Goal: Task Accomplishment & Management: Manage account settings

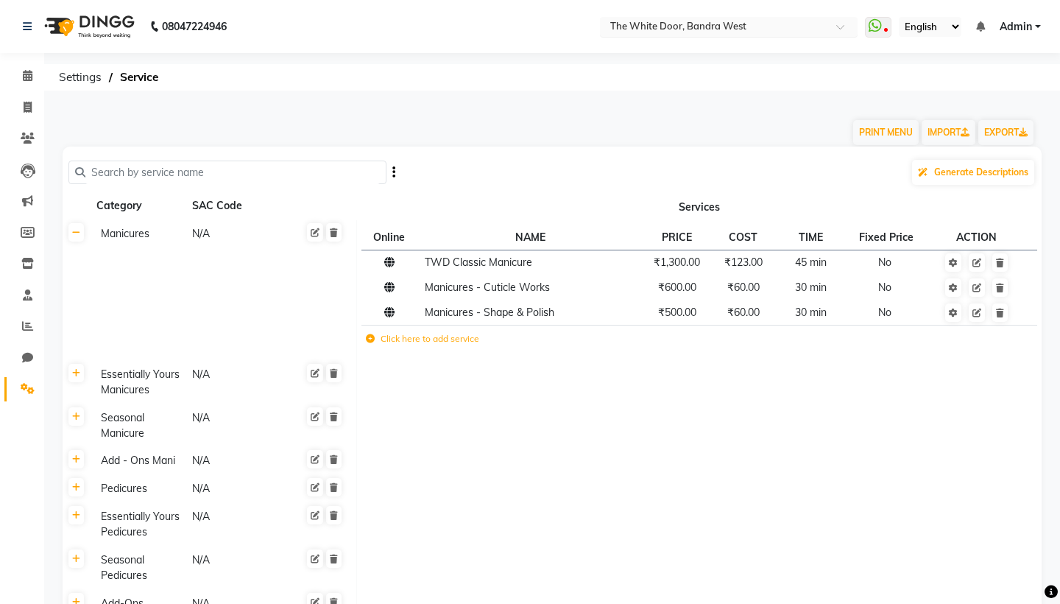
click at [837, 29] on span at bounding box center [846, 31] width 18 height 15
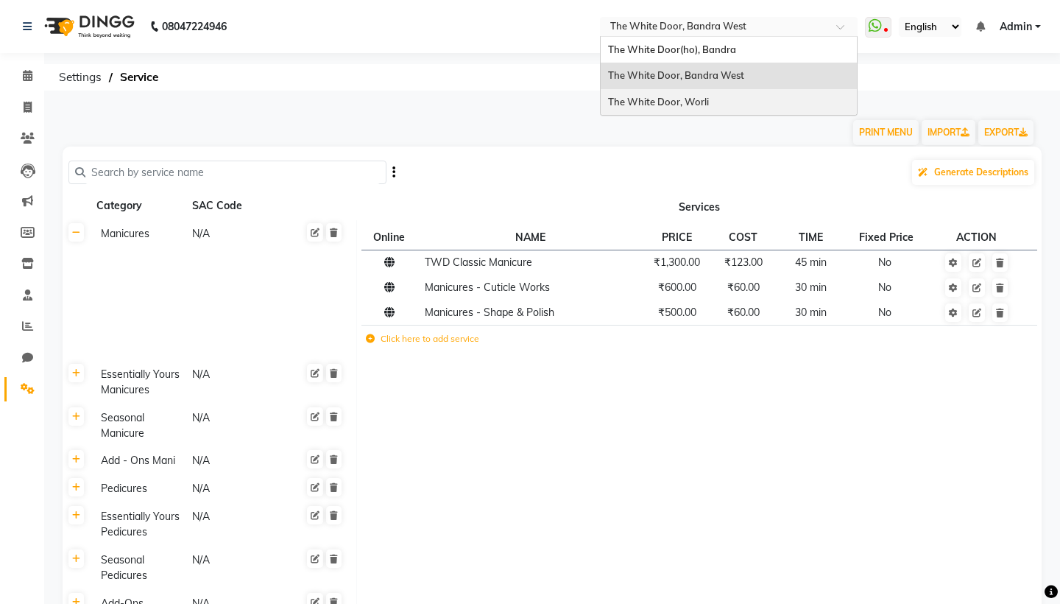
click at [601, 104] on div "The White Door, Worli" at bounding box center [729, 102] width 256 height 27
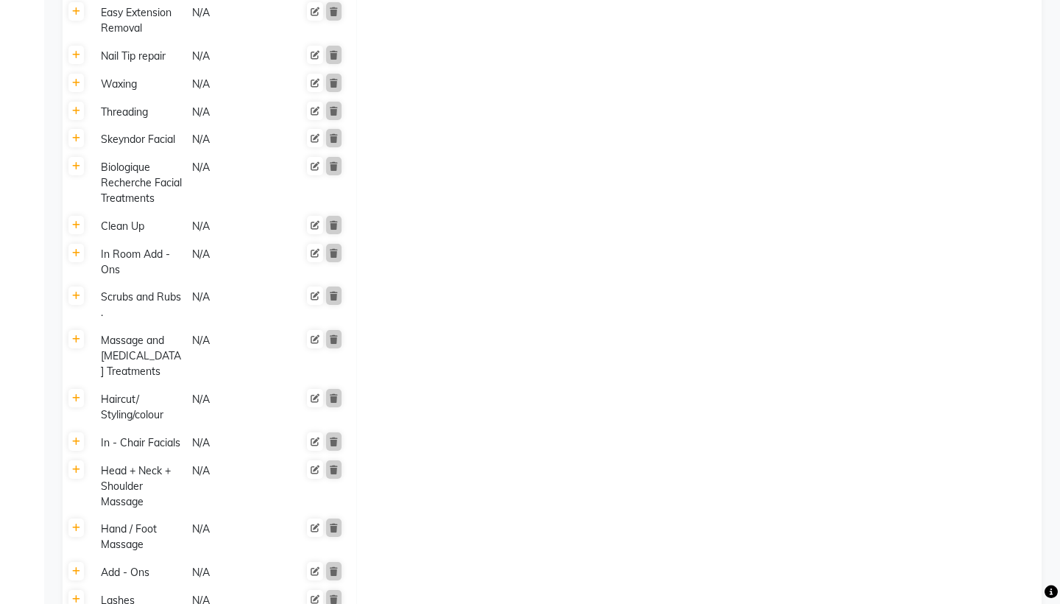
scroll to position [780, 0]
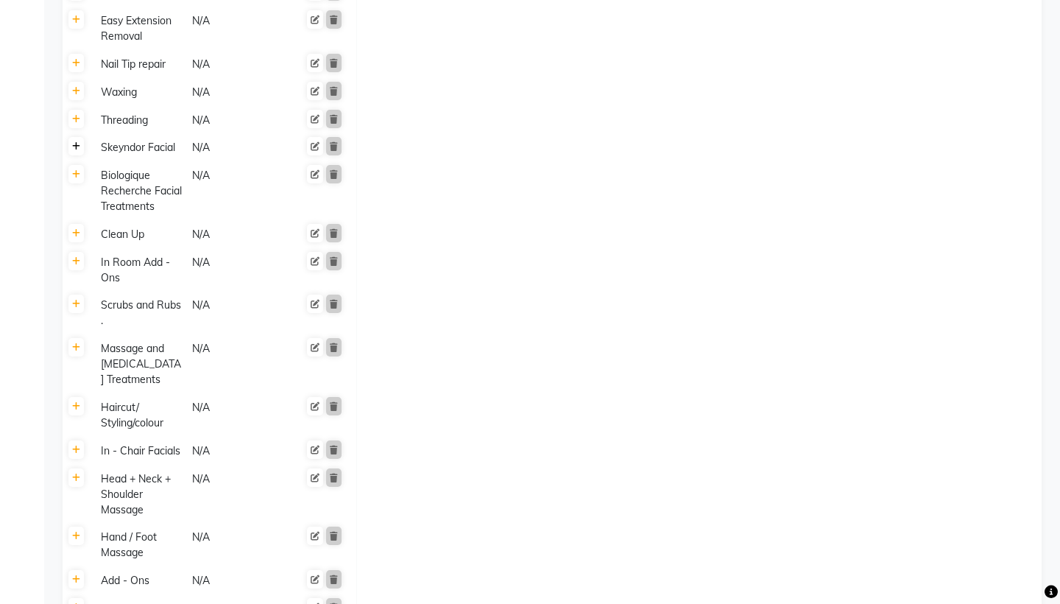
click at [75, 147] on icon at bounding box center [76, 146] width 8 height 9
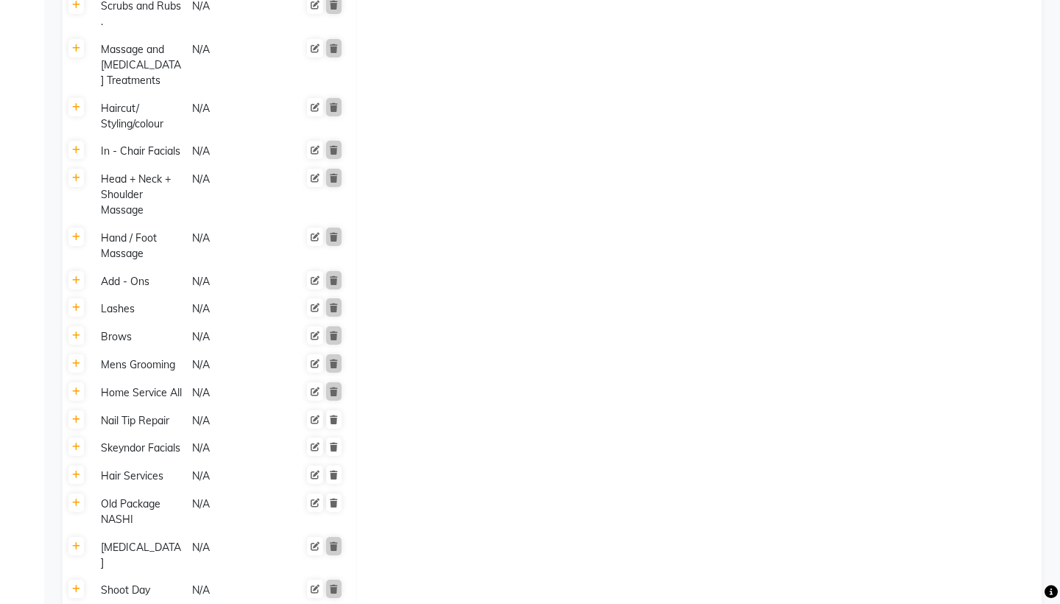
scroll to position [1239, 0]
click at [77, 453] on icon at bounding box center [76, 449] width 8 height 9
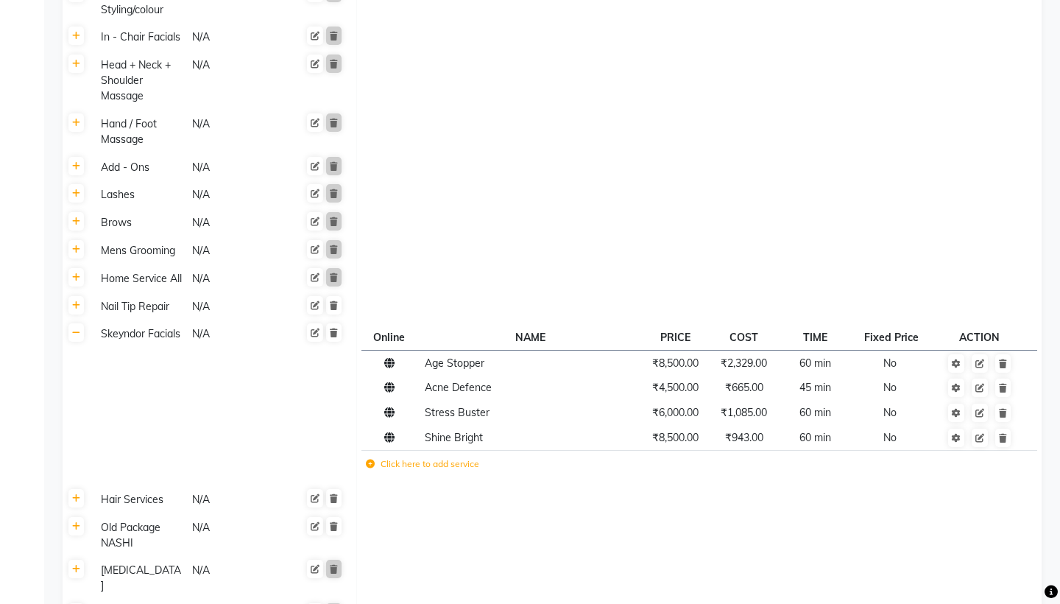
scroll to position [1358, 0]
click at [1006, 434] on icon at bounding box center [1003, 436] width 8 height 9
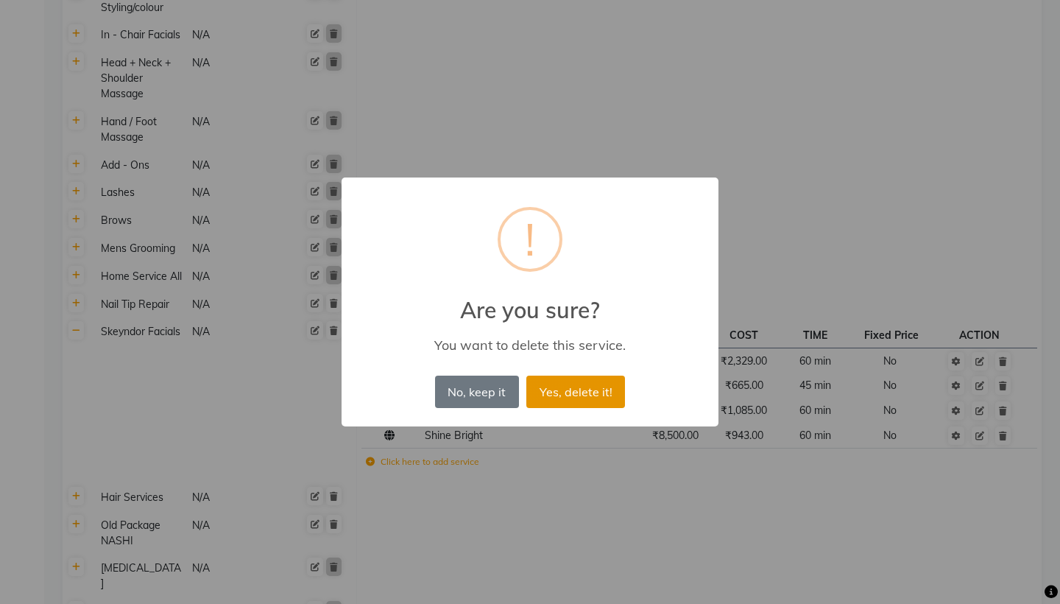
click at [591, 394] on button "Yes, delete it!" at bounding box center [575, 392] width 99 height 32
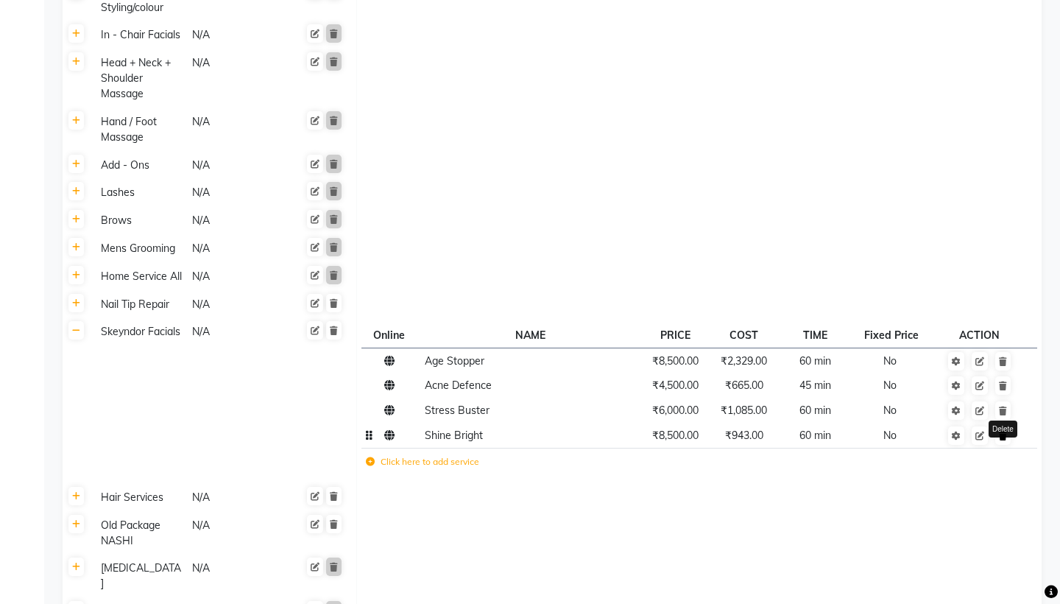
click at [1007, 437] on icon at bounding box center [1003, 436] width 8 height 9
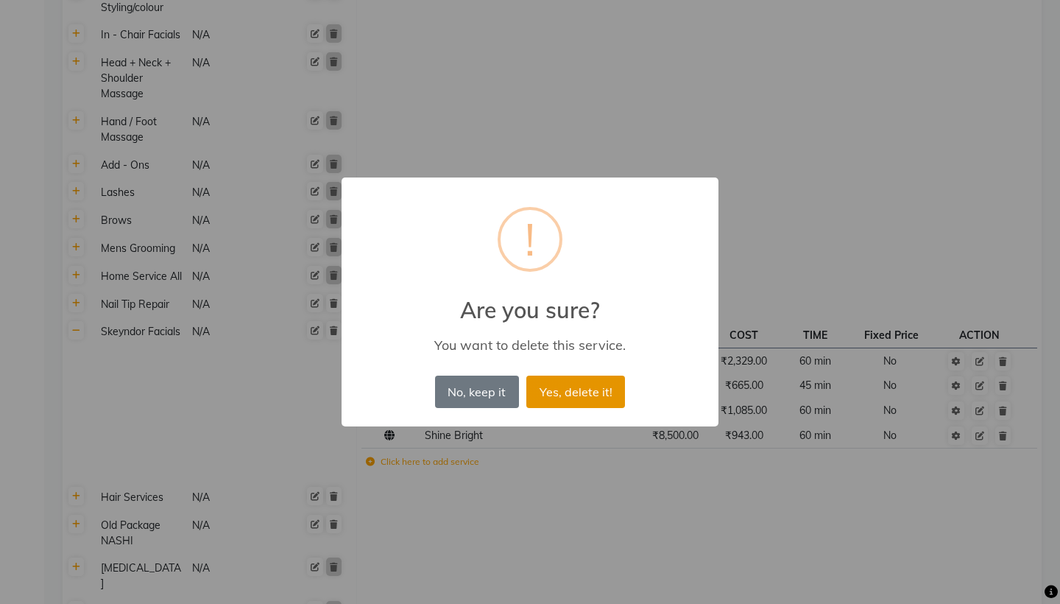
click at [587, 390] on button "Yes, delete it!" at bounding box center [575, 392] width 99 height 32
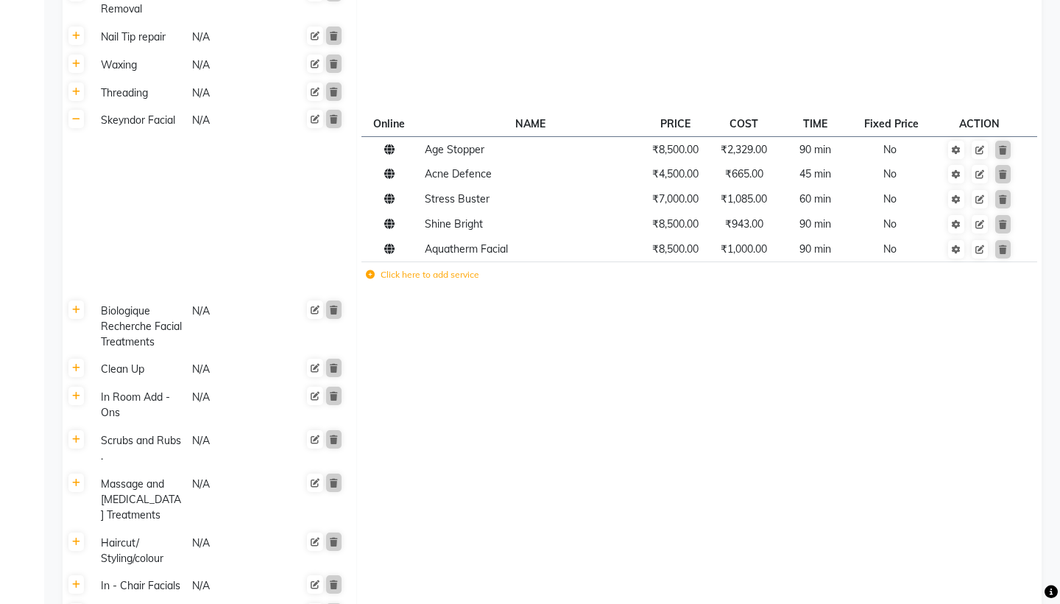
scroll to position [807, 0]
click at [77, 309] on icon at bounding box center [76, 310] width 8 height 9
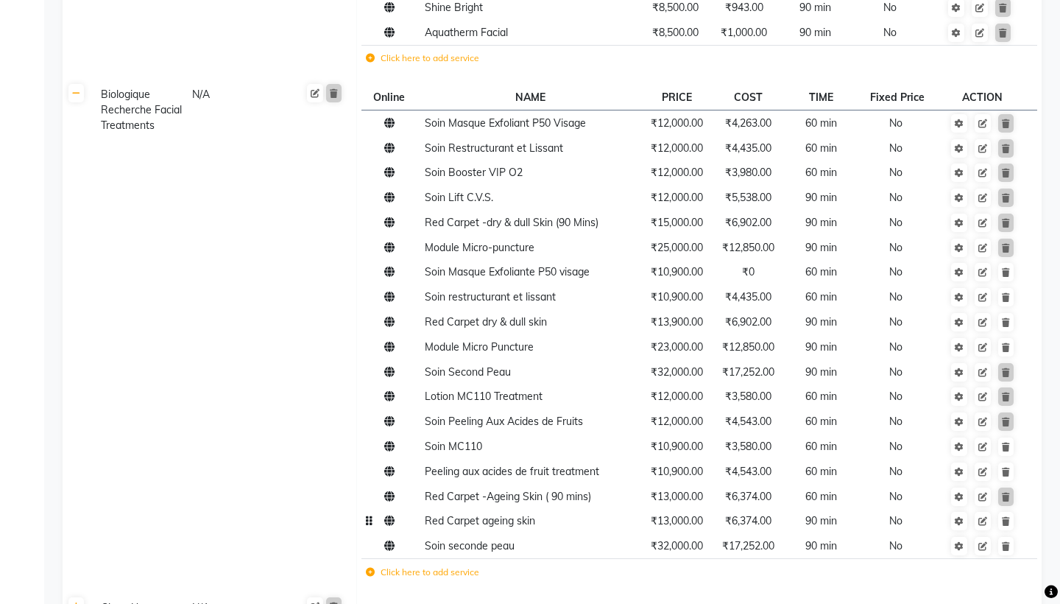
scroll to position [1026, 0]
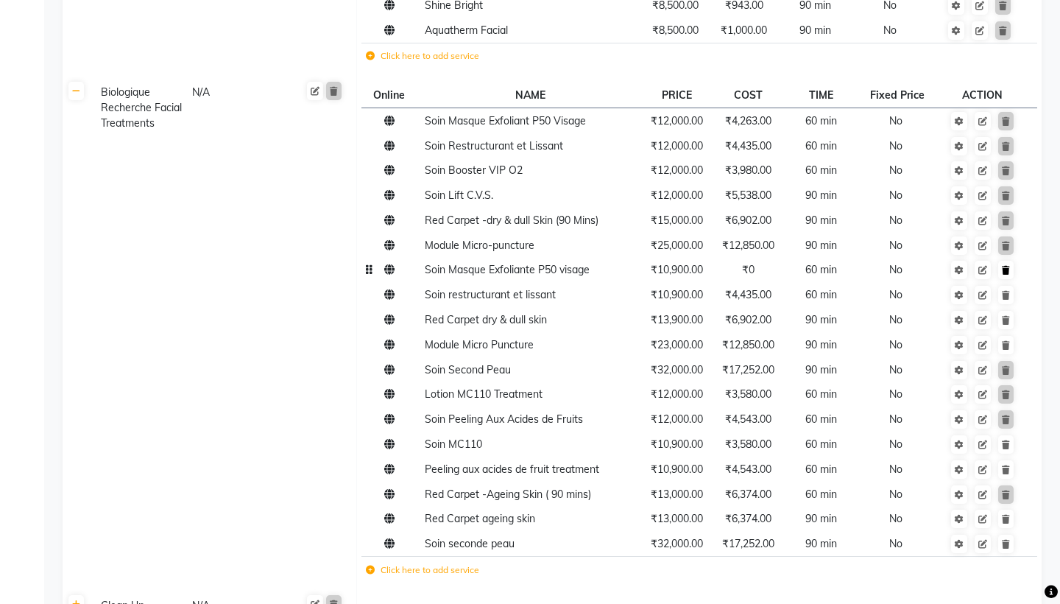
click at [1012, 272] on link at bounding box center [1005, 270] width 15 height 18
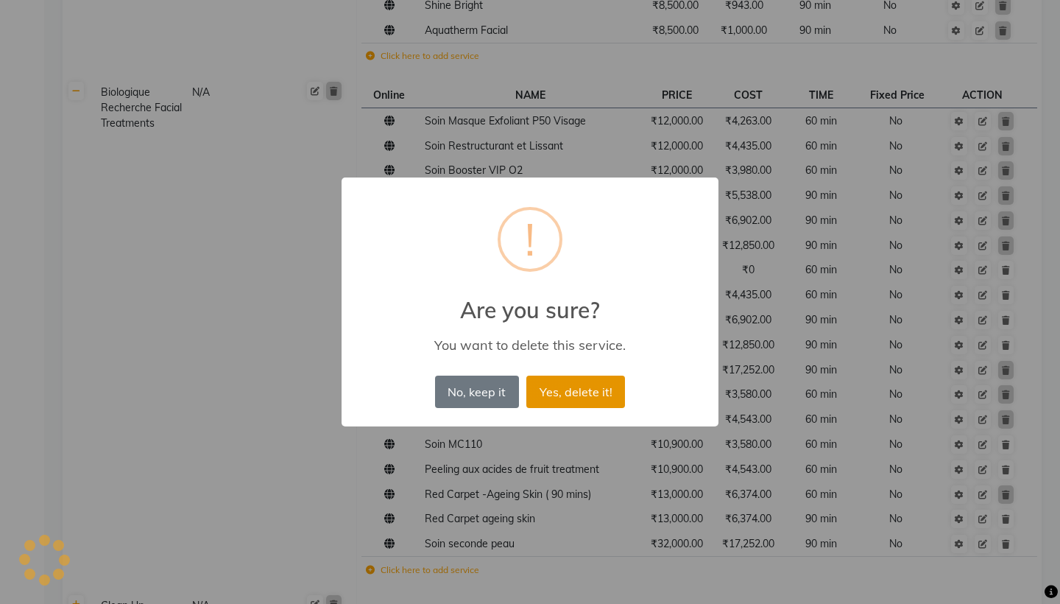
click at [566, 395] on button "Yes, delete it!" at bounding box center [575, 392] width 99 height 32
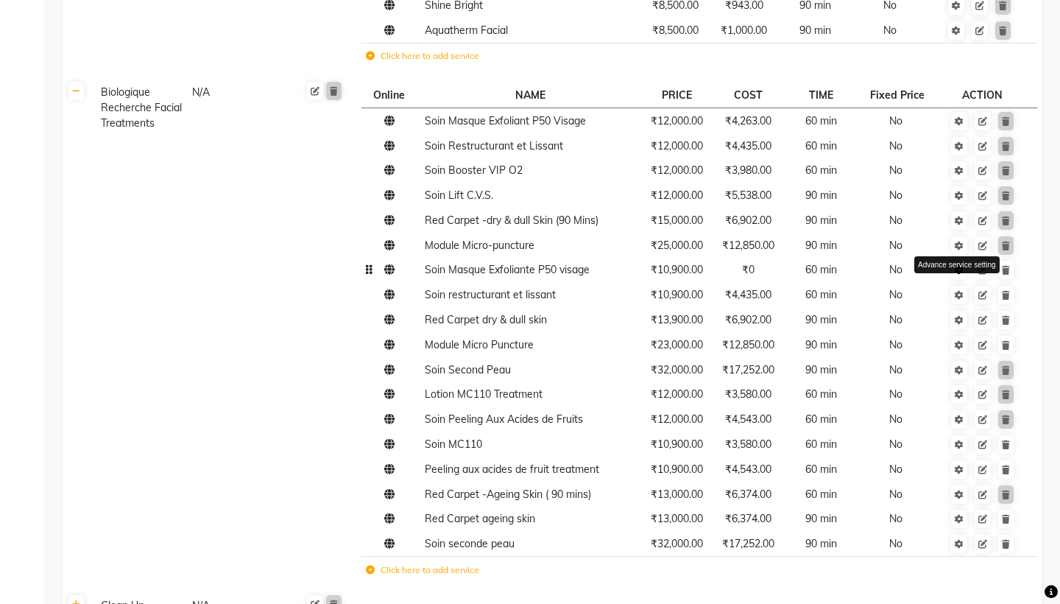
click at [962, 274] on icon at bounding box center [959, 270] width 9 height 9
select select "19: 39770"
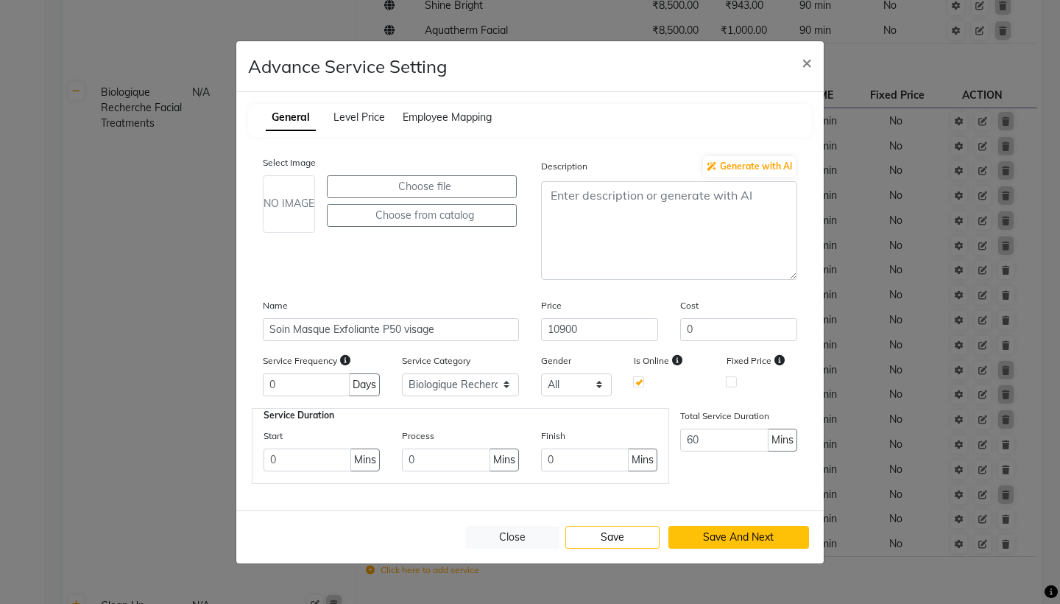
click at [744, 537] on button "Save And Next" at bounding box center [739, 537] width 141 height 23
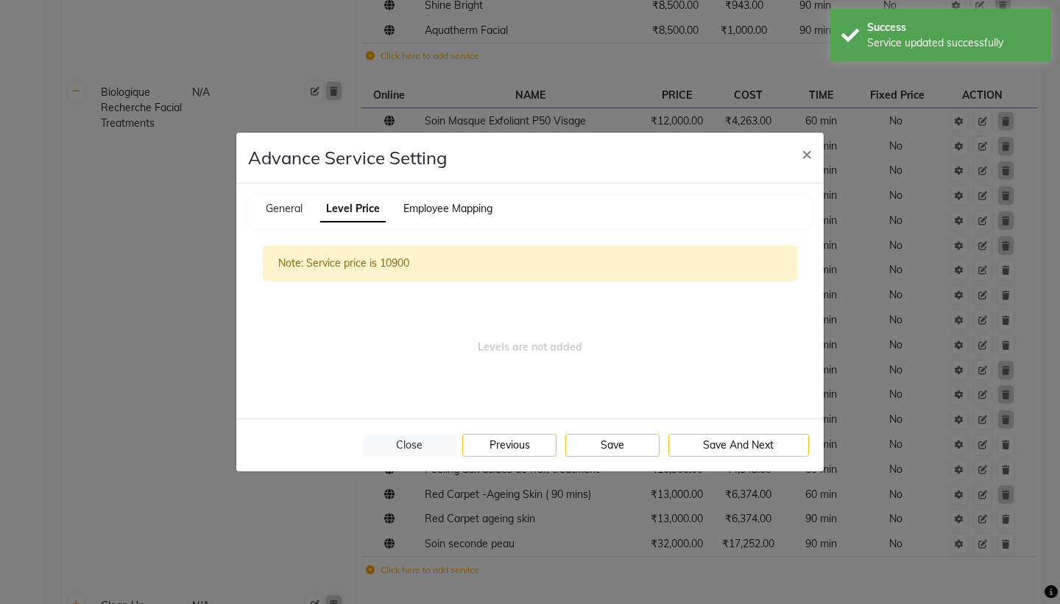
click at [465, 208] on span "Employee Mapping" at bounding box center [448, 208] width 89 height 13
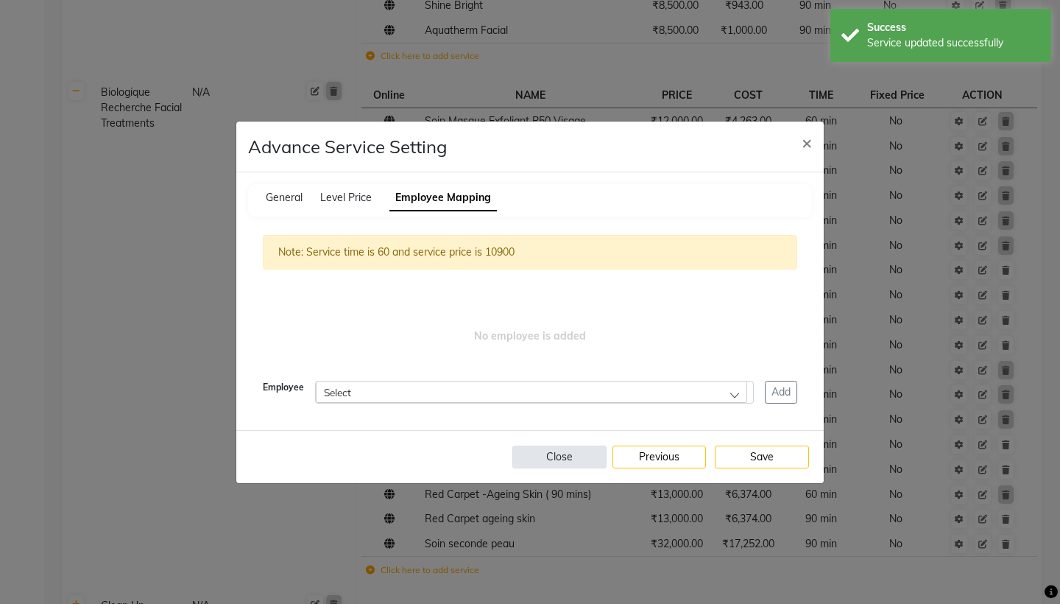
click at [568, 456] on button "Close" at bounding box center [560, 456] width 94 height 23
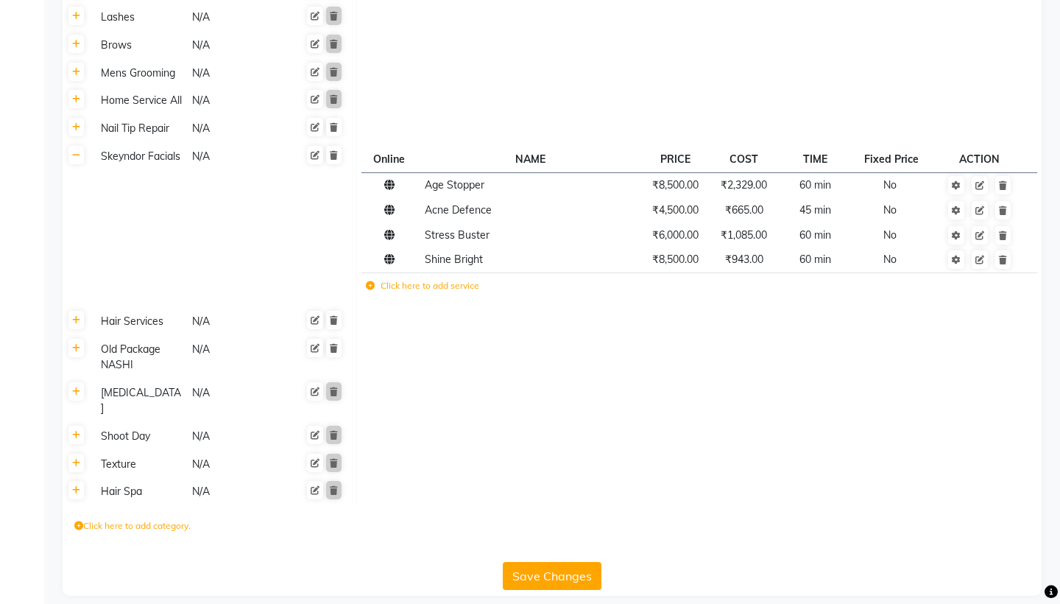
scroll to position [1987, 0]
click at [77, 322] on icon at bounding box center [76, 321] width 8 height 9
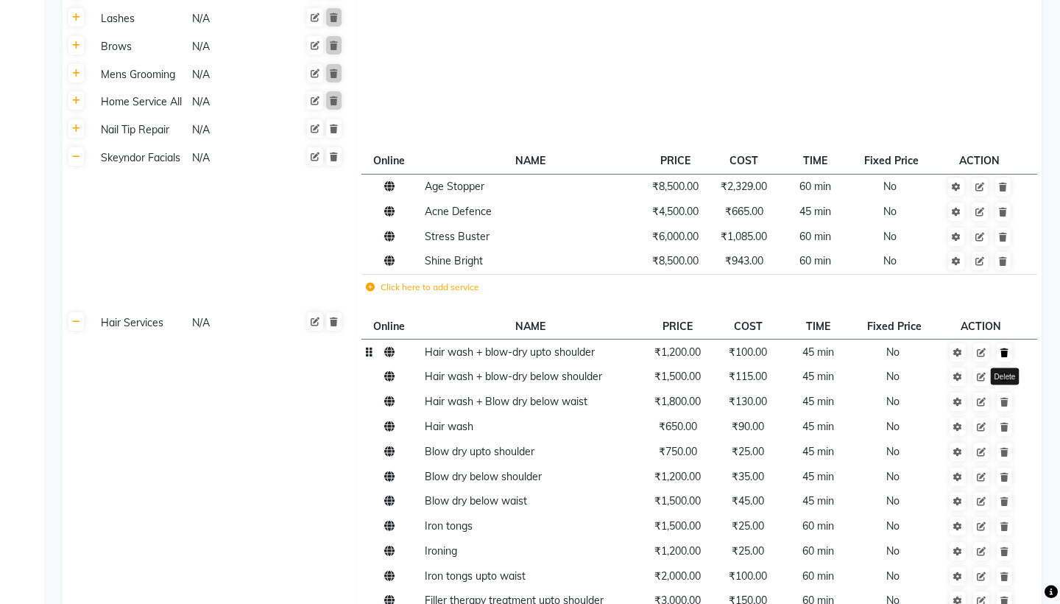
click at [1007, 356] on icon at bounding box center [1005, 352] width 8 height 9
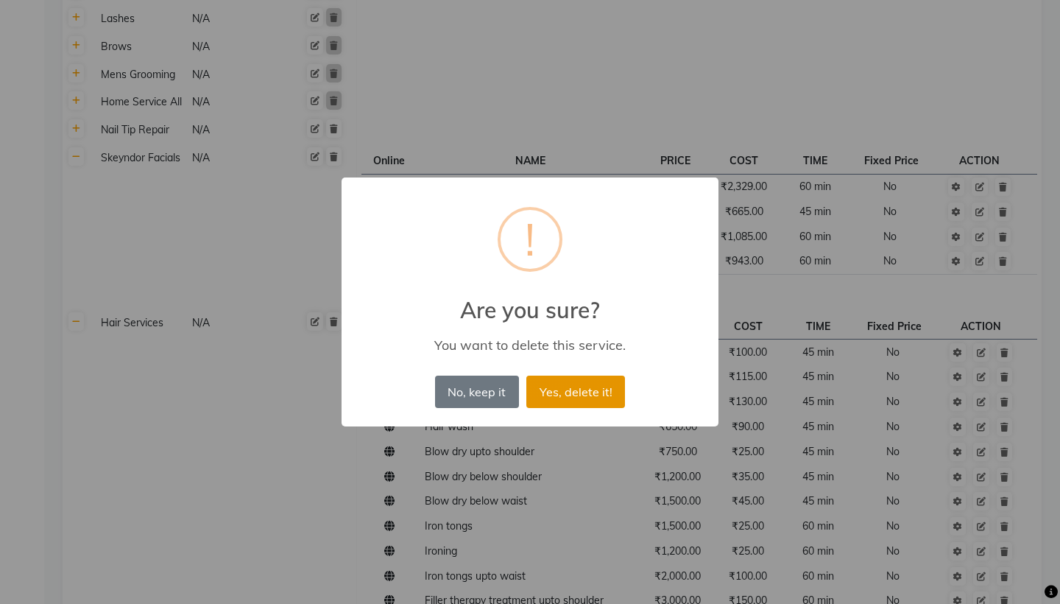
click at [589, 399] on button "Yes, delete it!" at bounding box center [575, 392] width 99 height 32
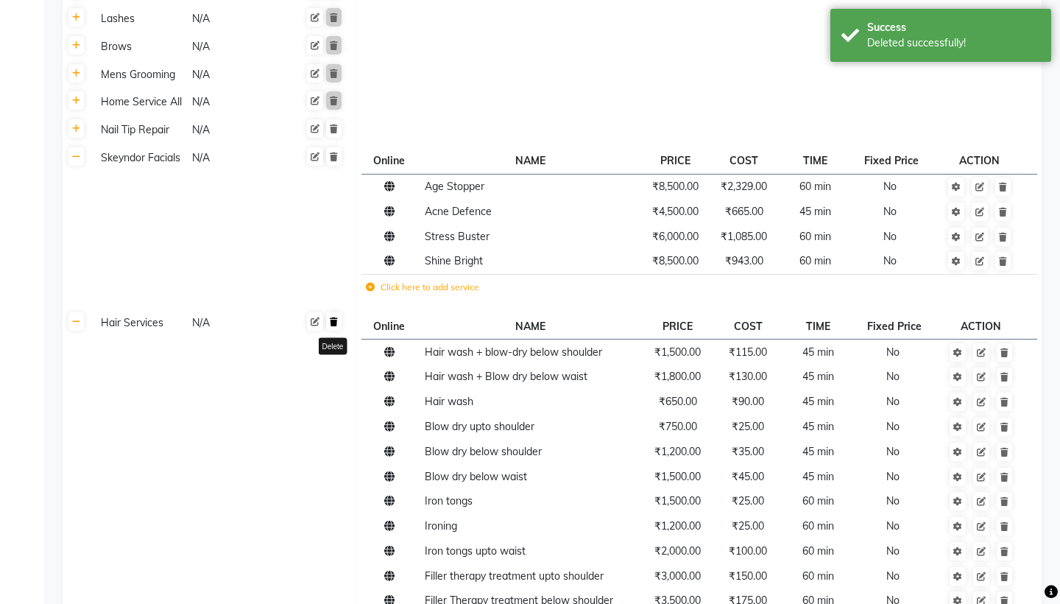
click at [336, 325] on icon at bounding box center [334, 321] width 8 height 9
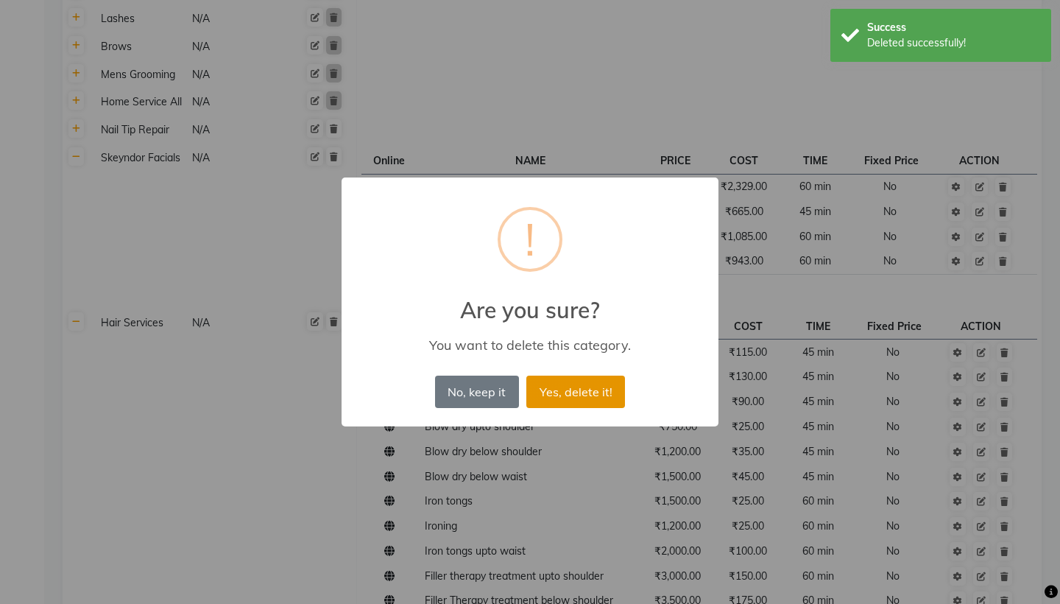
click at [563, 389] on button "Yes, delete it!" at bounding box center [575, 392] width 99 height 32
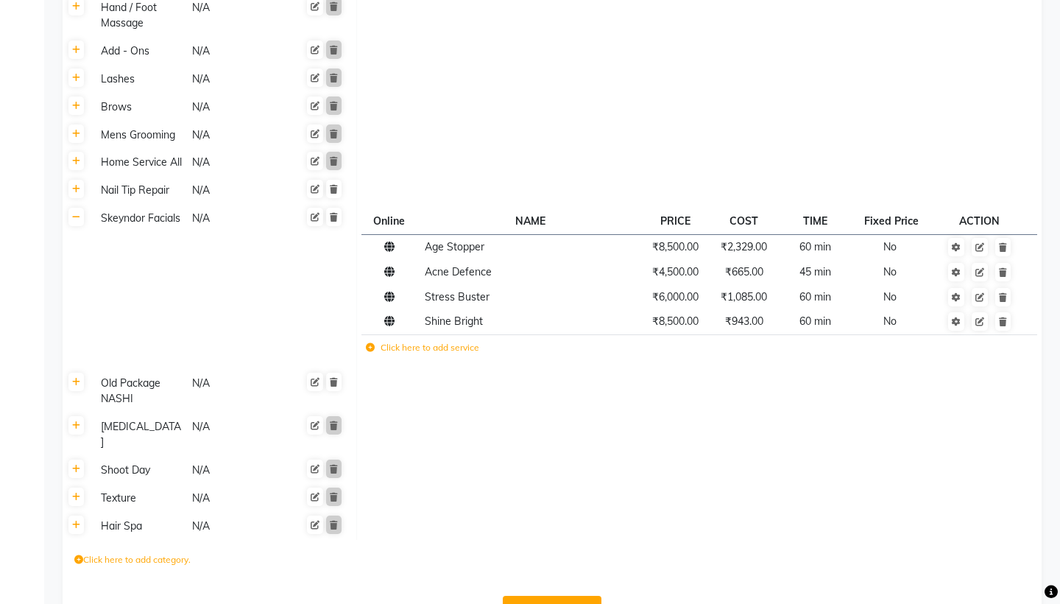
scroll to position [1924, 0]
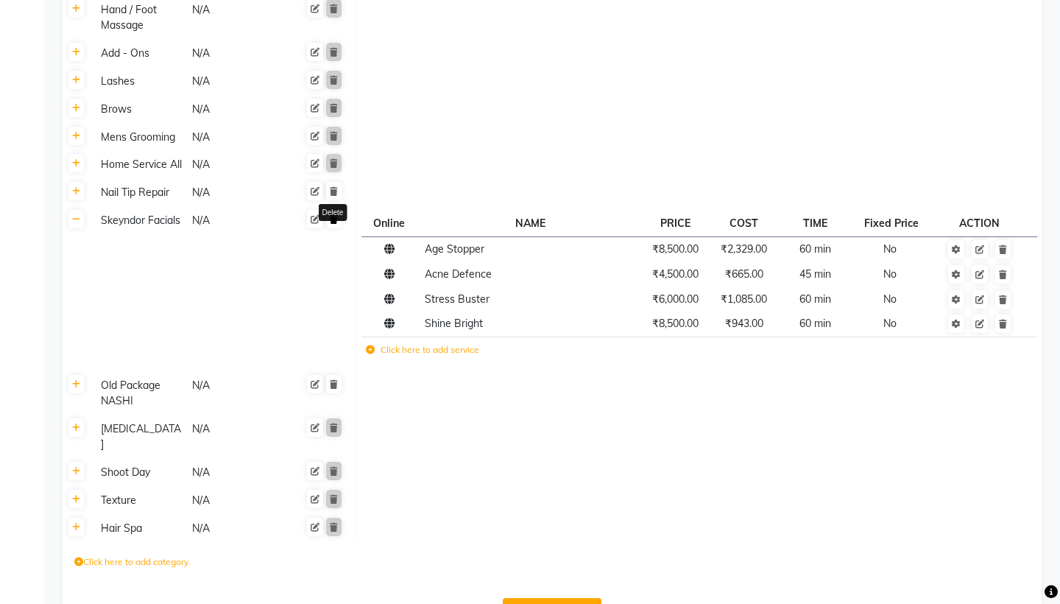
click at [334, 221] on icon at bounding box center [334, 219] width 8 height 9
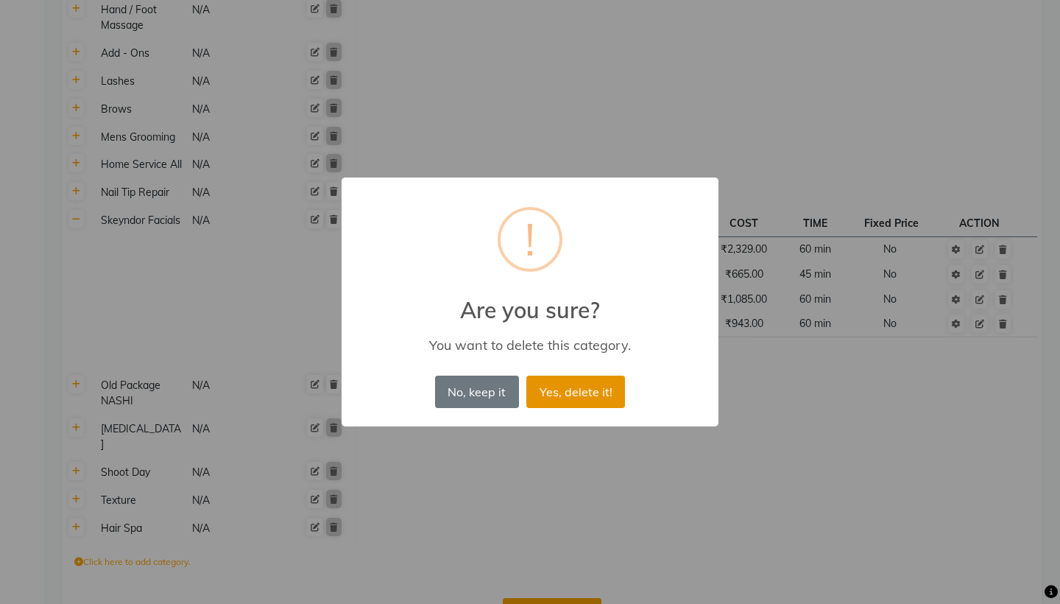
click at [559, 393] on button "Yes, delete it!" at bounding box center [575, 392] width 99 height 32
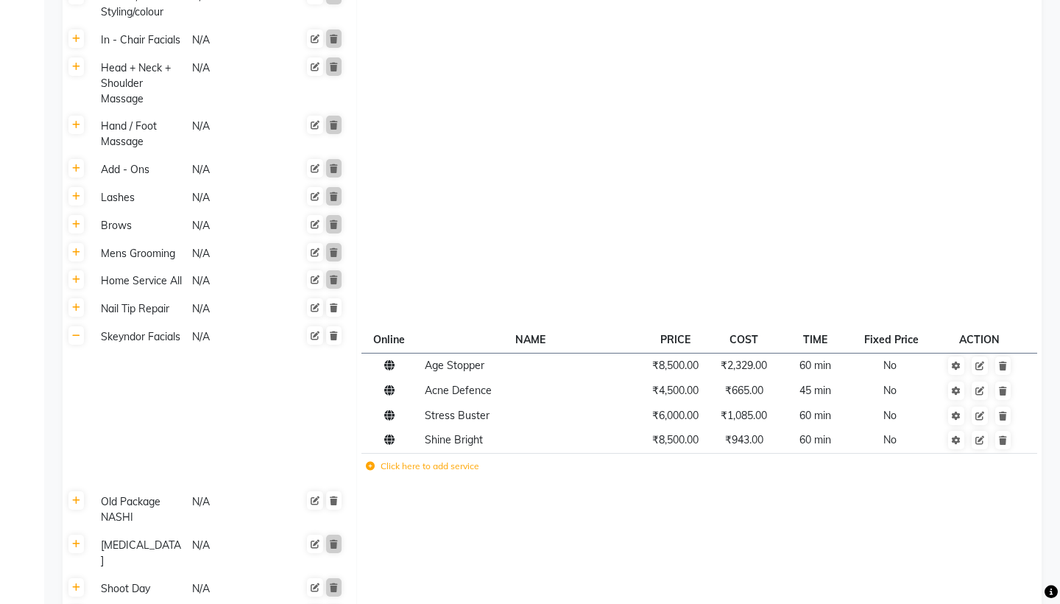
scroll to position [1809, 0]
click at [79, 304] on icon at bounding box center [76, 306] width 8 height 9
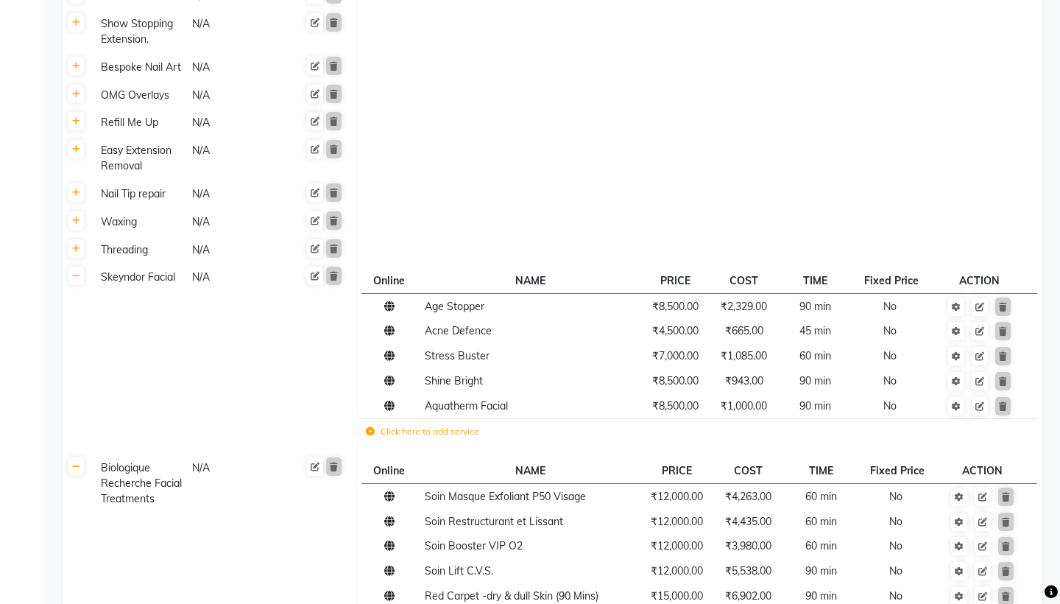
scroll to position [635, 0]
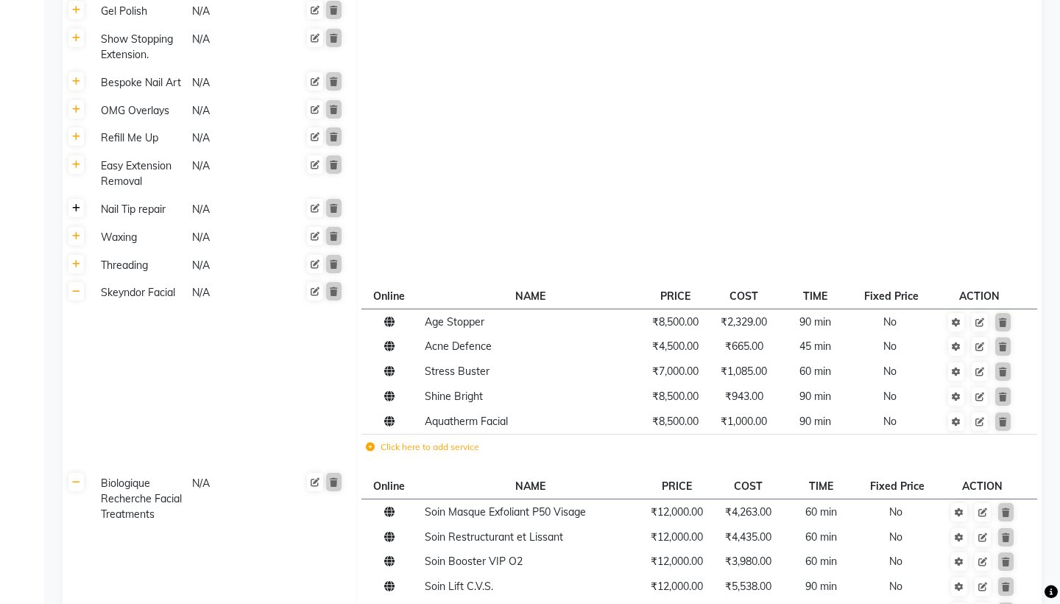
click at [78, 207] on icon at bounding box center [76, 208] width 8 height 9
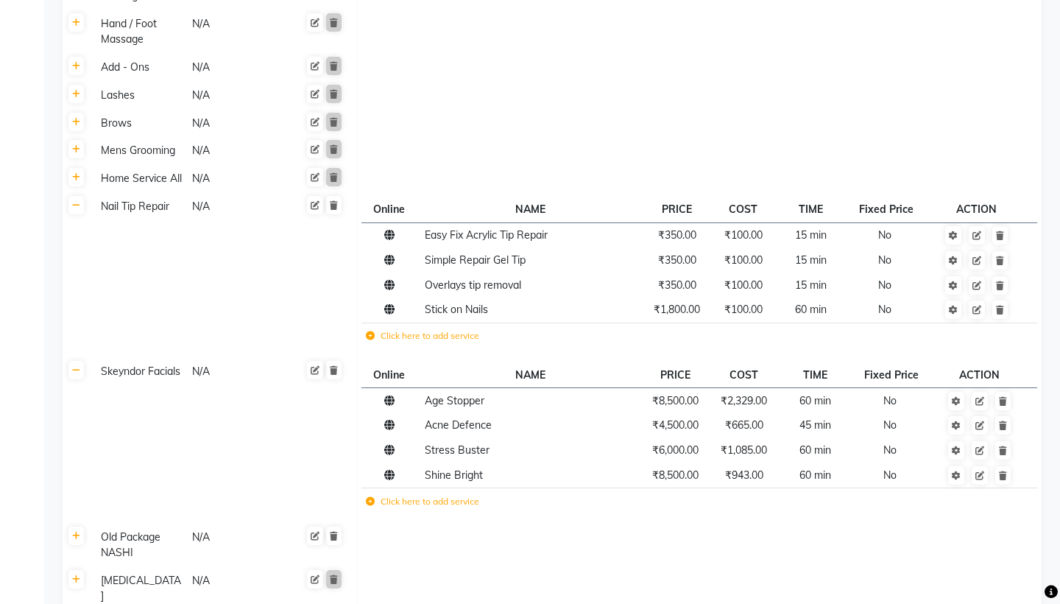
scroll to position [2082, 0]
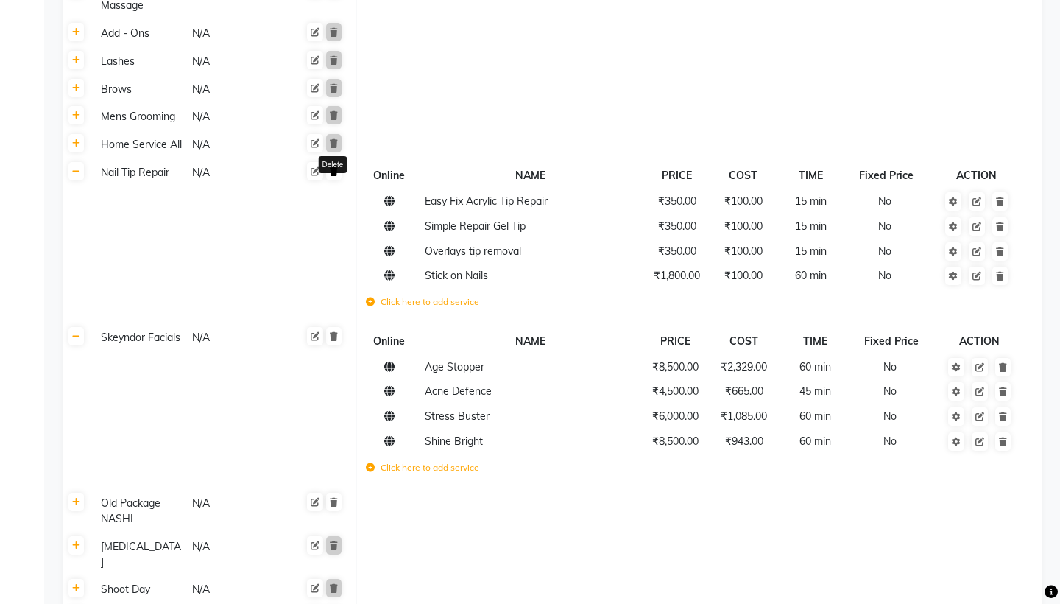
click at [337, 172] on icon at bounding box center [334, 171] width 8 height 9
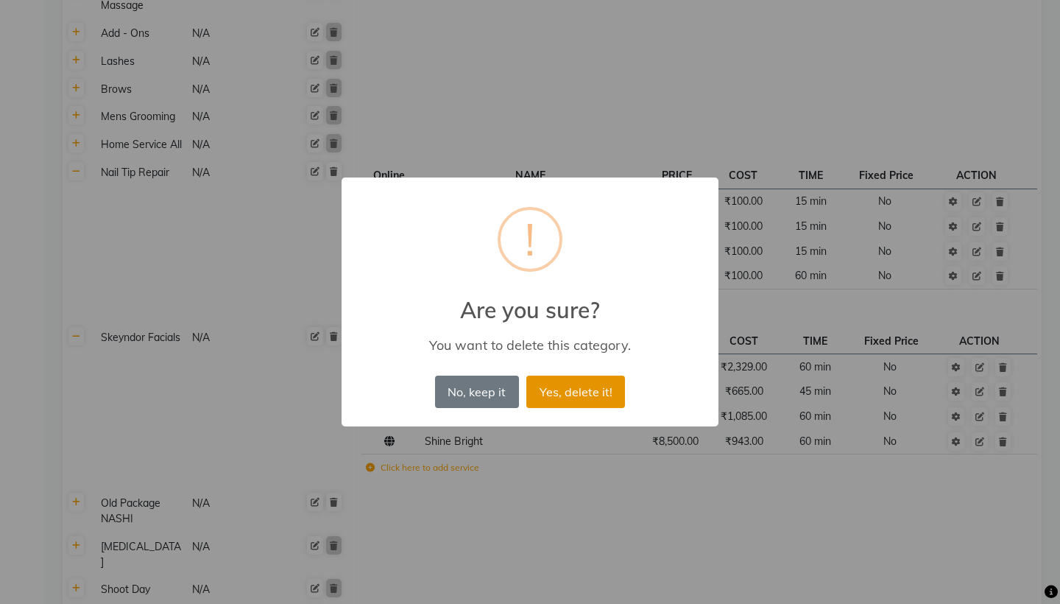
click at [566, 398] on button "Yes, delete it!" at bounding box center [575, 392] width 99 height 32
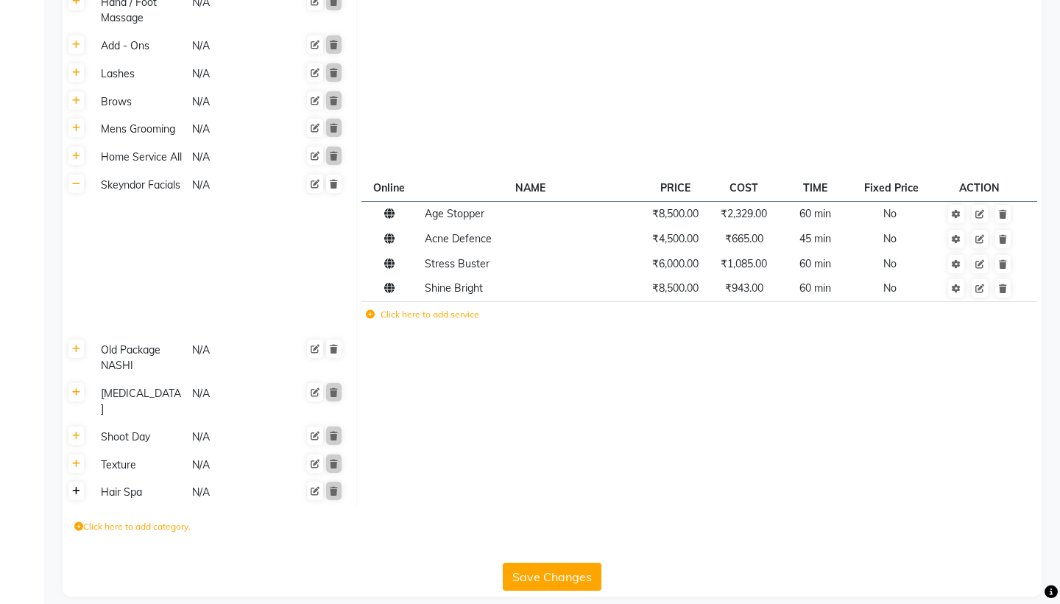
scroll to position [2068, 0]
click at [75, 487] on icon at bounding box center [76, 491] width 8 height 9
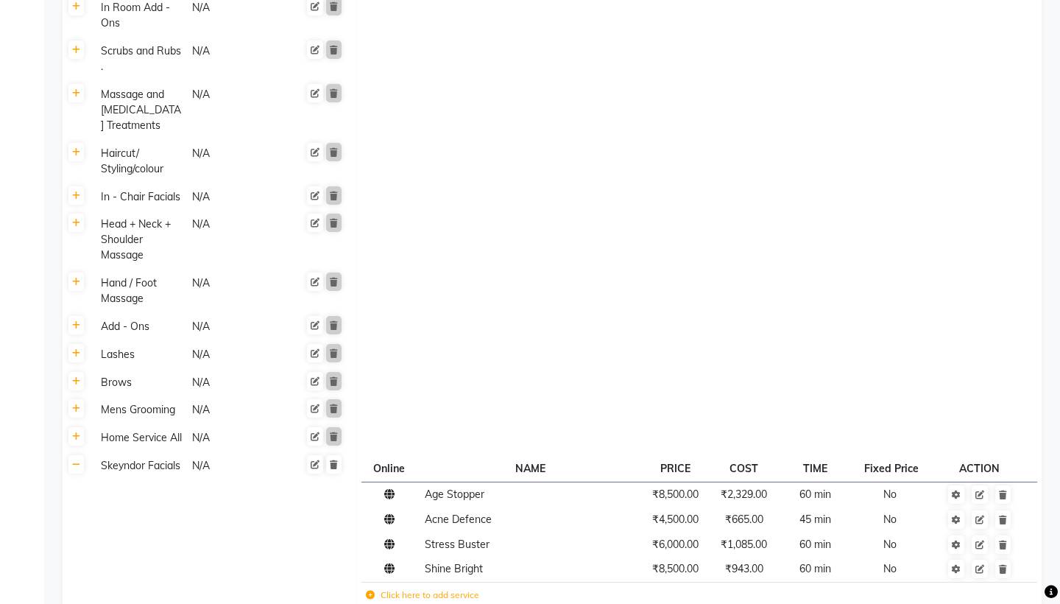
scroll to position [1789, 0]
click at [82, 328] on link at bounding box center [75, 325] width 15 height 18
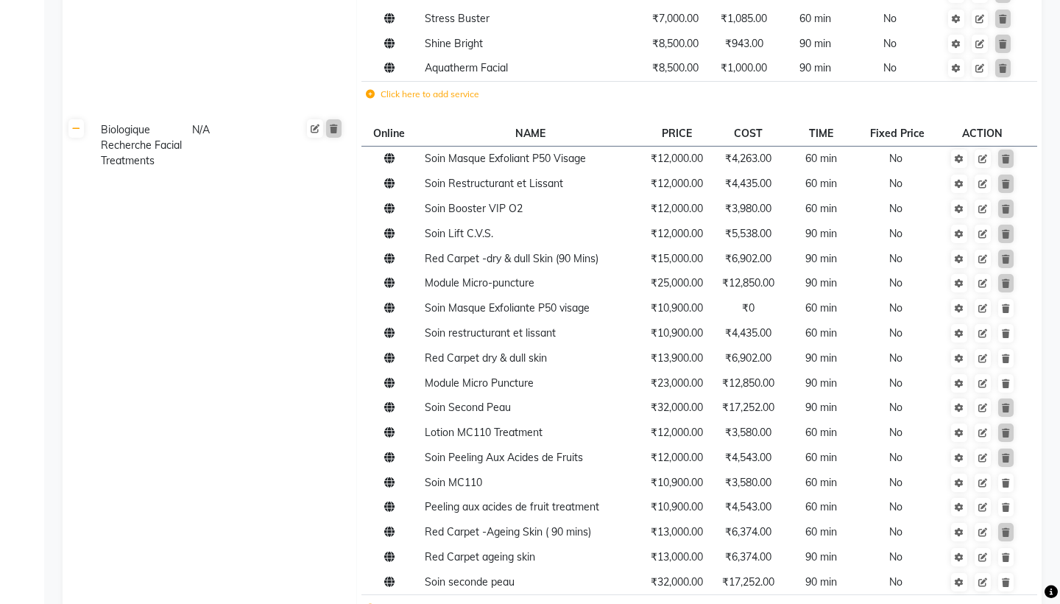
scroll to position [1126, 0]
click at [1010, 309] on icon at bounding box center [1006, 307] width 8 height 9
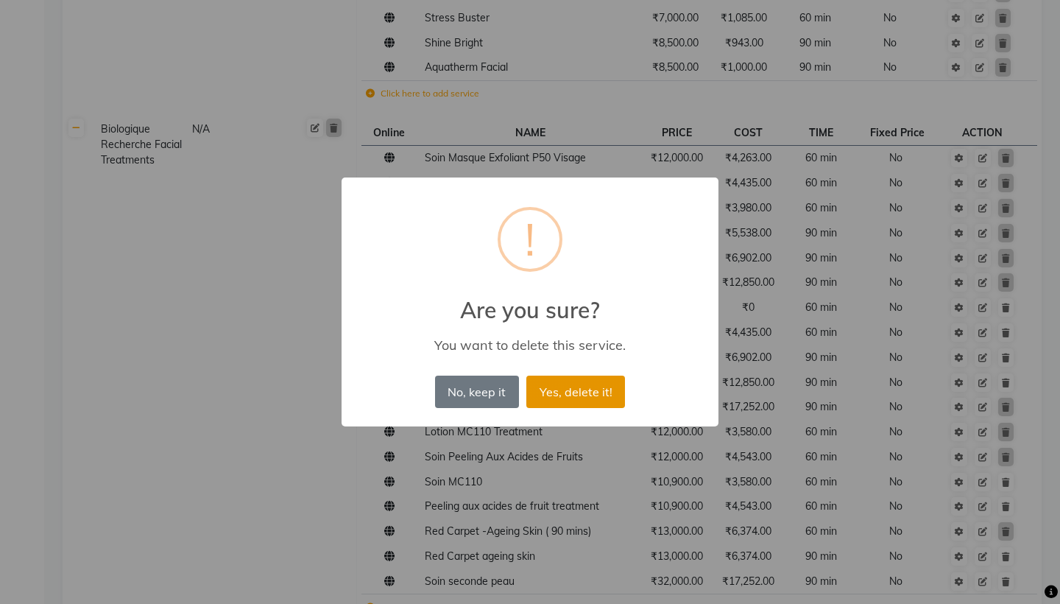
click at [563, 390] on button "Yes, delete it!" at bounding box center [575, 392] width 99 height 32
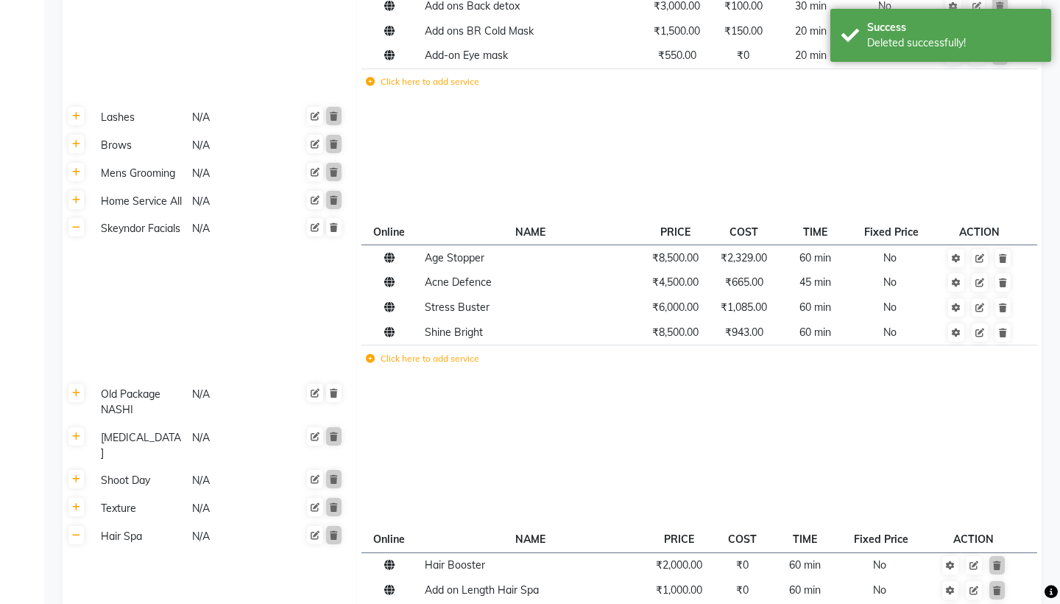
scroll to position [2419, 0]
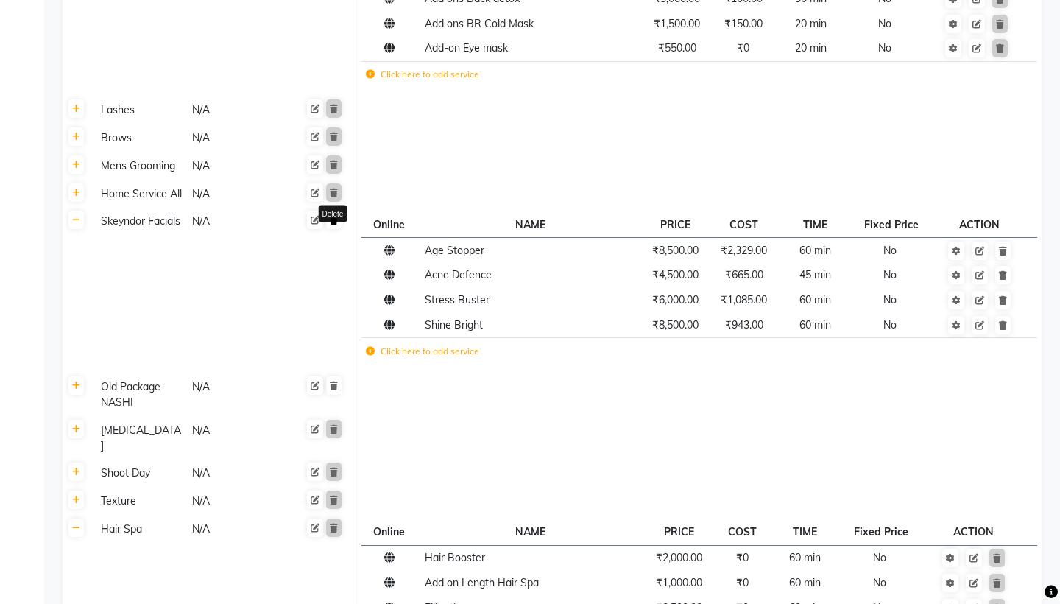
click at [336, 221] on icon at bounding box center [334, 220] width 8 height 9
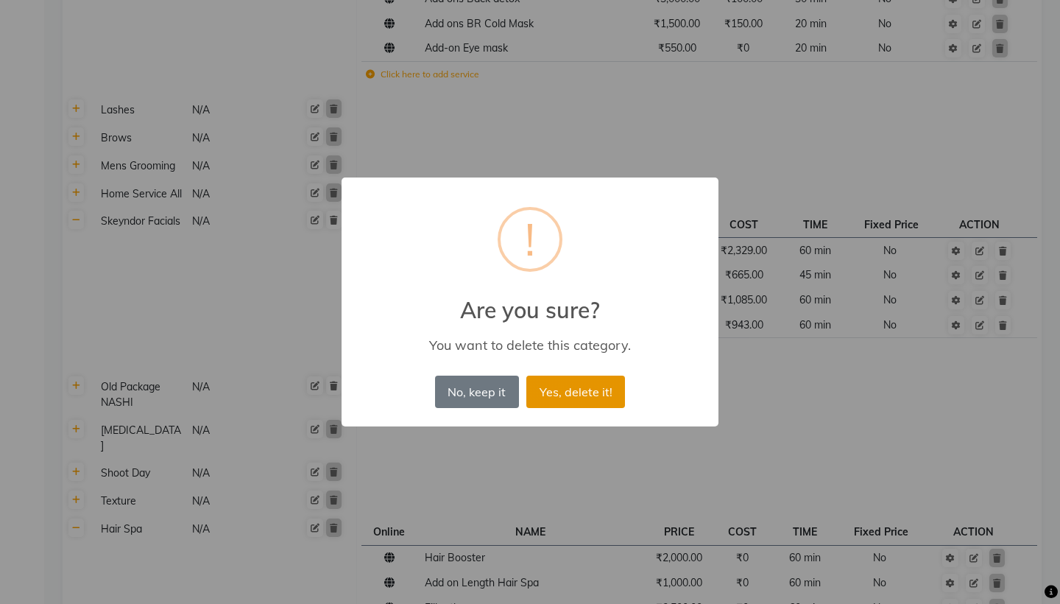
click at [594, 391] on button "Yes, delete it!" at bounding box center [575, 392] width 99 height 32
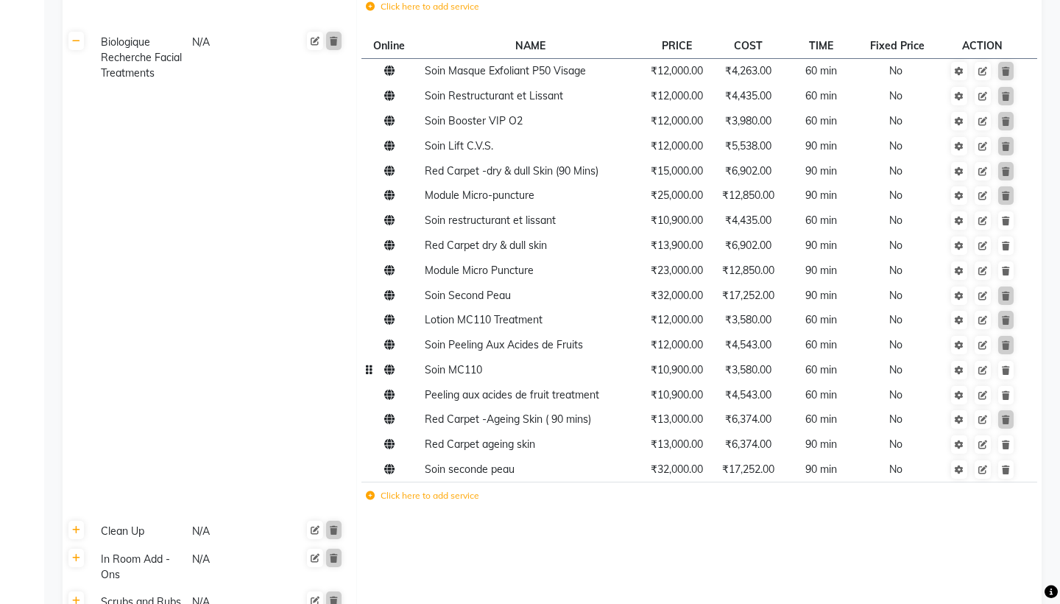
scroll to position [1211, 0]
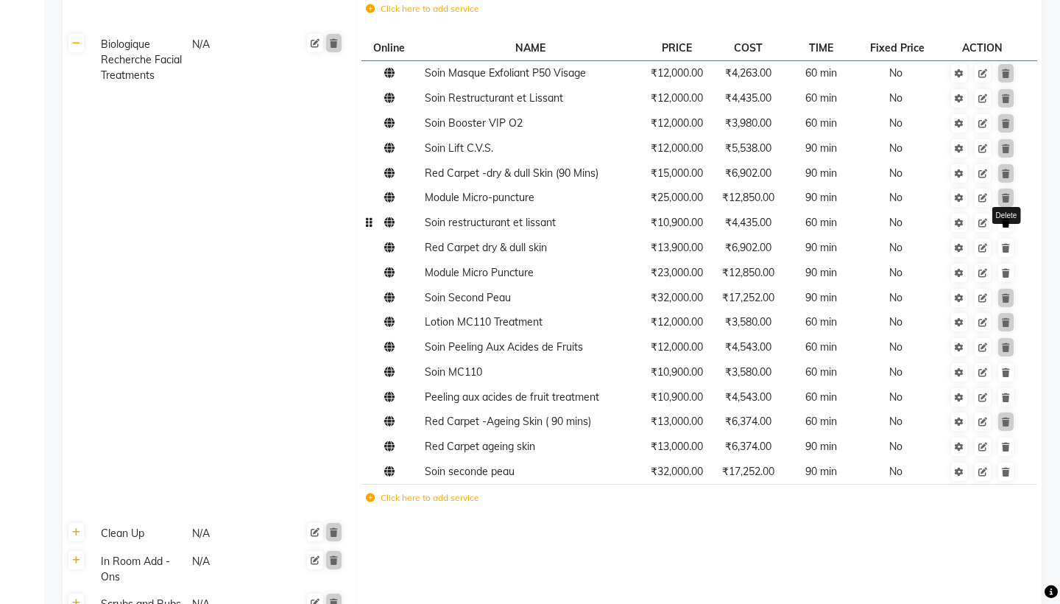
click at [1009, 225] on icon at bounding box center [1006, 223] width 8 height 9
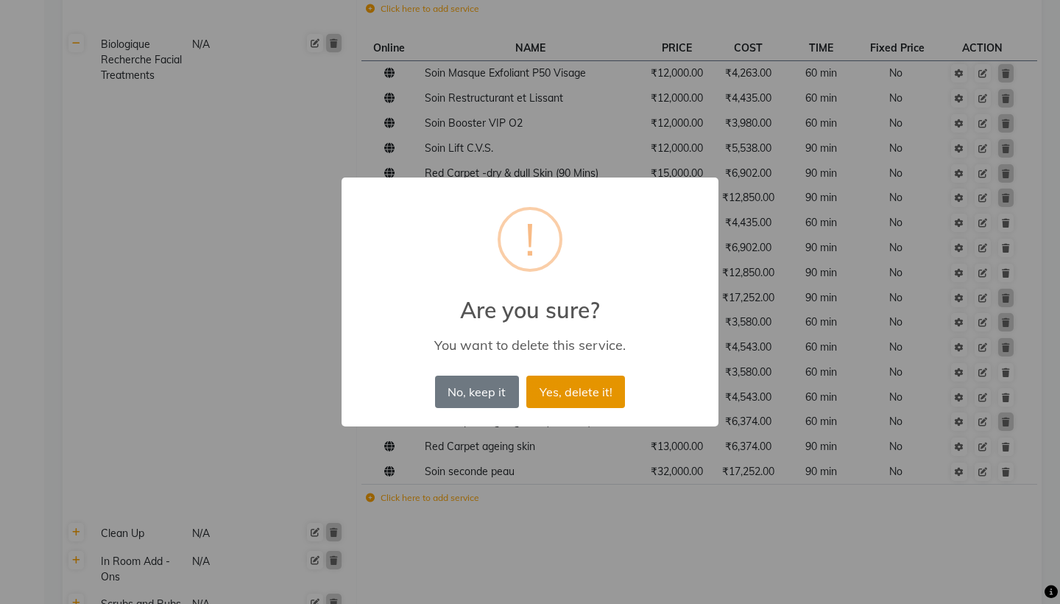
click at [568, 391] on button "Yes, delete it!" at bounding box center [575, 392] width 99 height 32
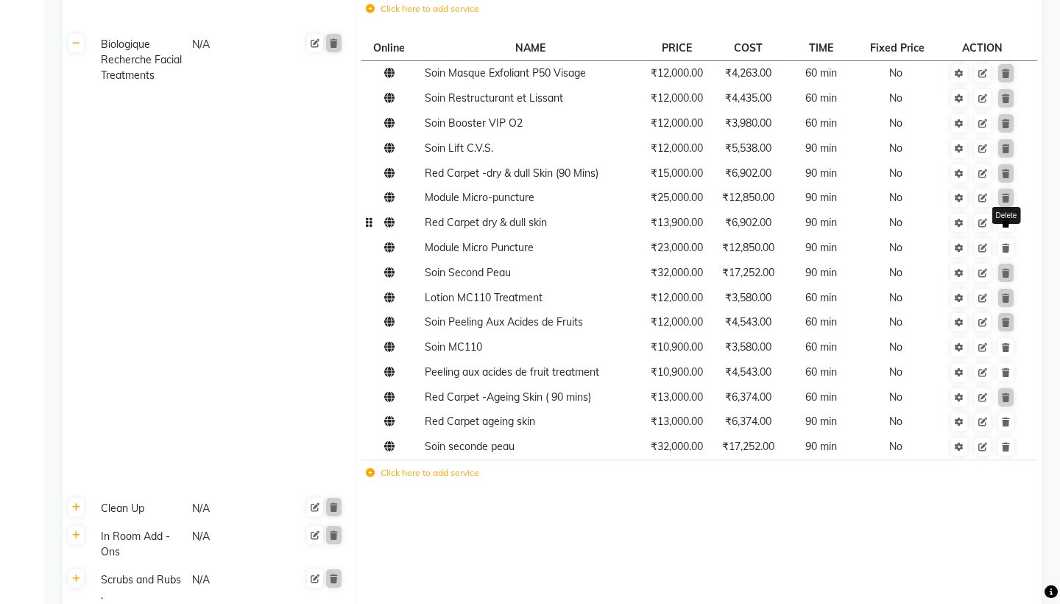
click at [1007, 224] on icon at bounding box center [1006, 223] width 8 height 9
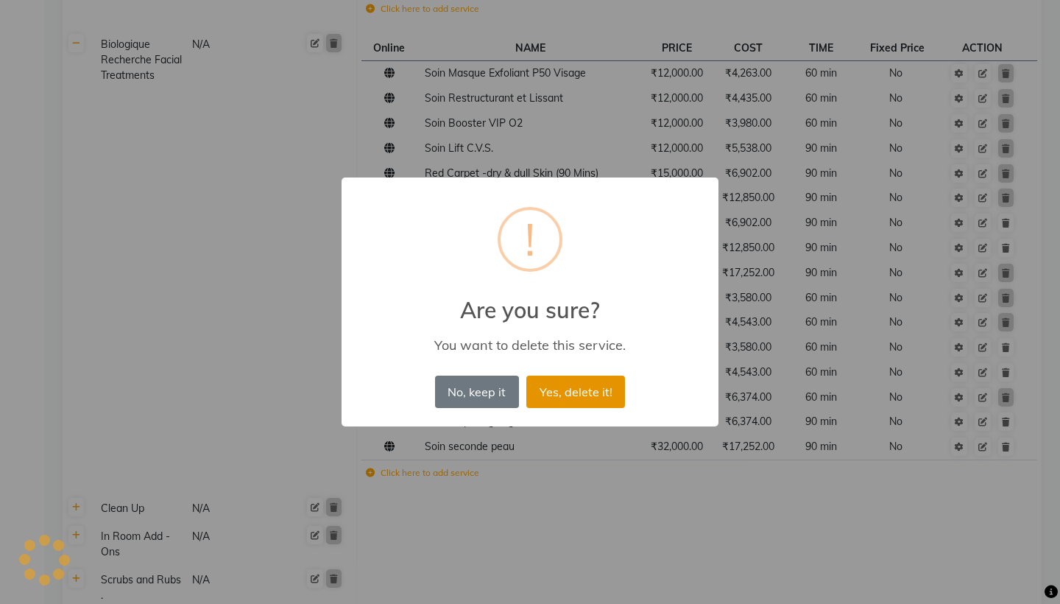
click at [560, 390] on button "Yes, delete it!" at bounding box center [575, 392] width 99 height 32
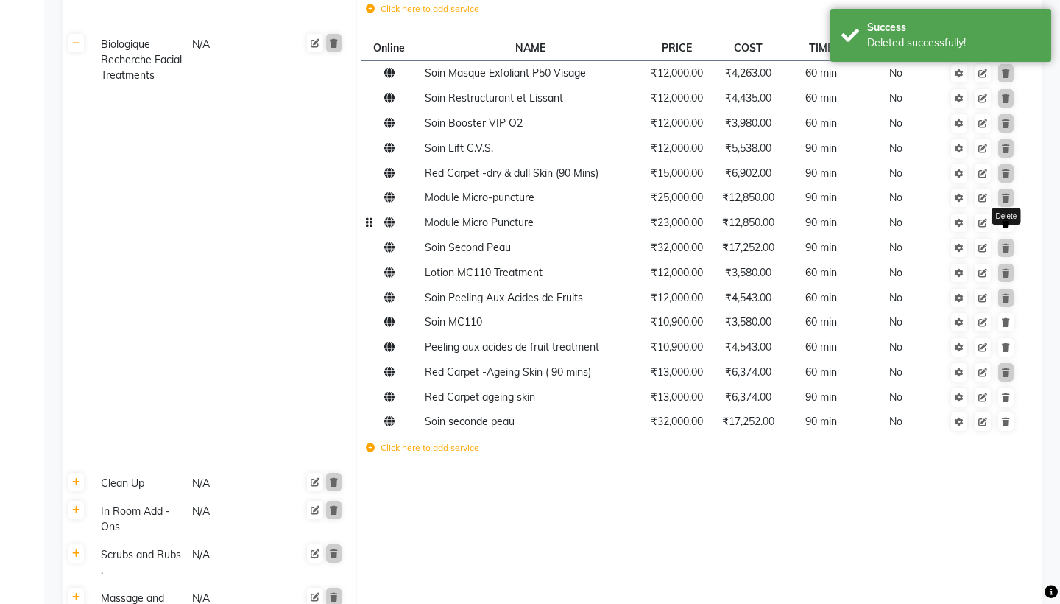
click at [1007, 225] on icon at bounding box center [1006, 223] width 8 height 9
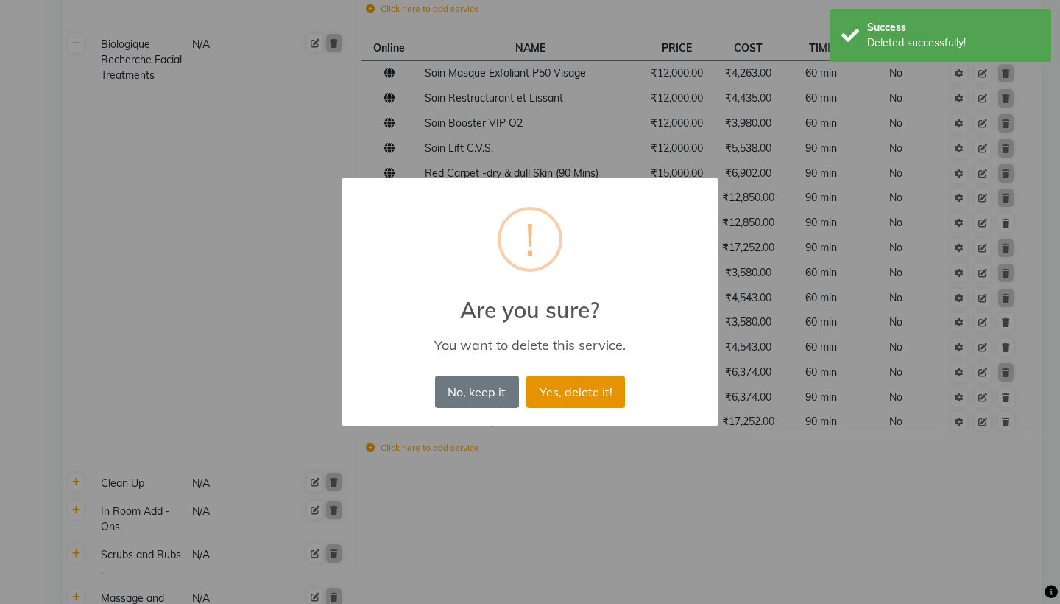
click at [601, 395] on button "Yes, delete it!" at bounding box center [575, 392] width 99 height 32
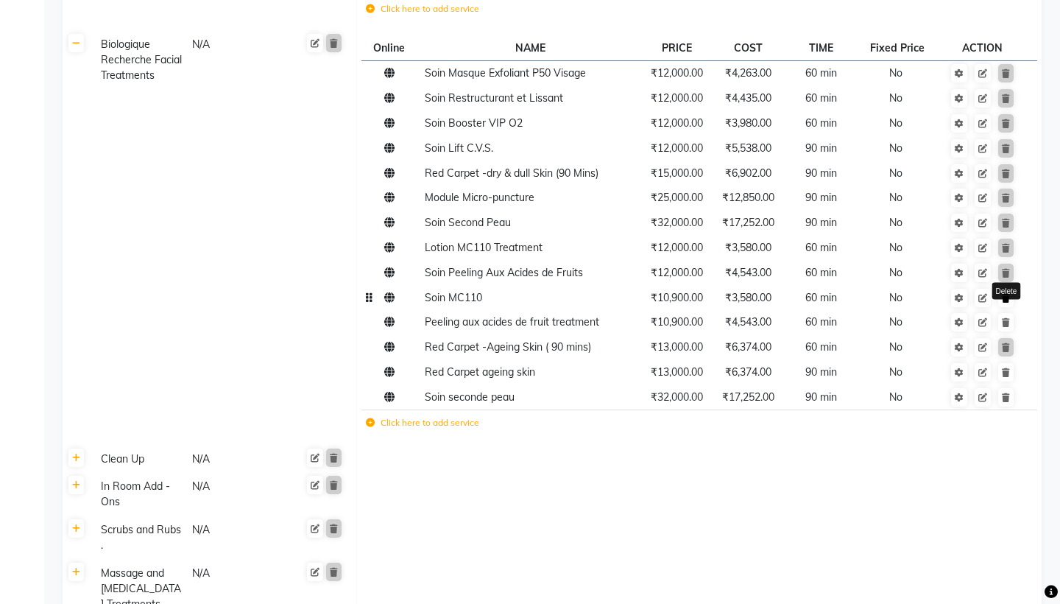
click at [1009, 301] on icon at bounding box center [1006, 298] width 8 height 9
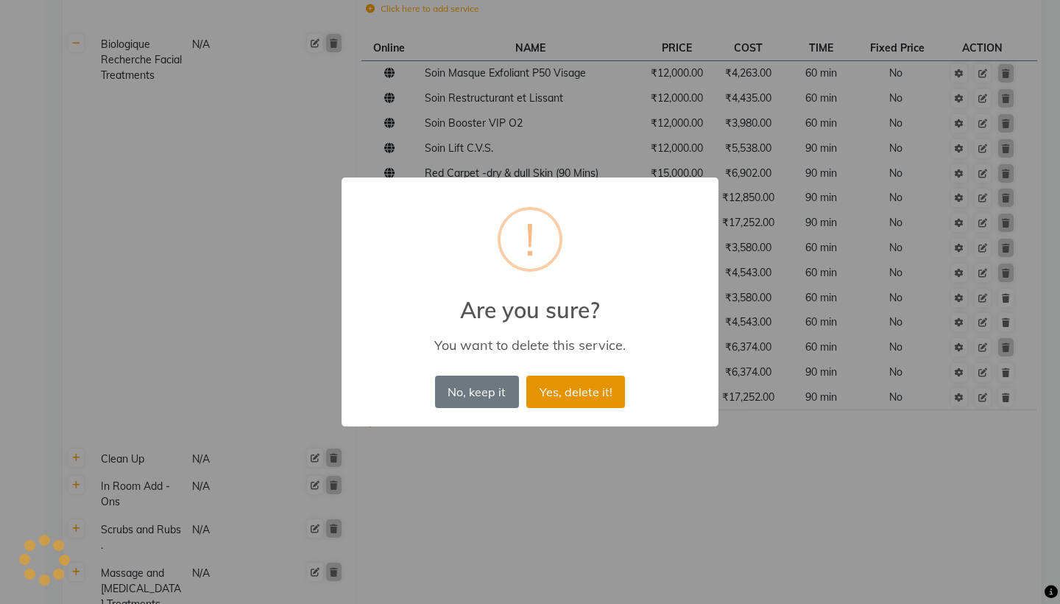
click at [588, 387] on button "Yes, delete it!" at bounding box center [575, 392] width 99 height 32
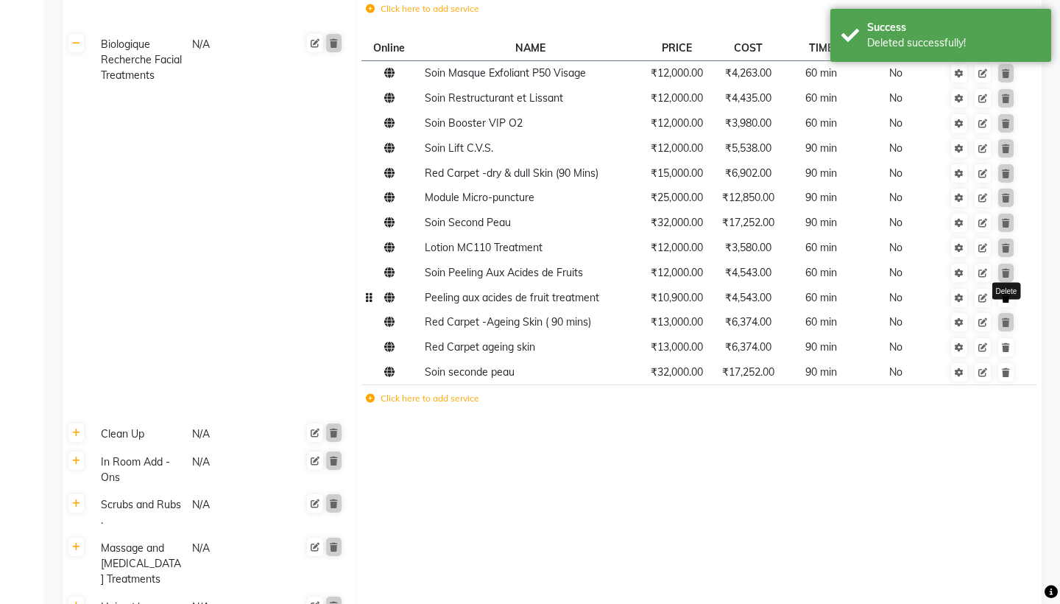
click at [1009, 299] on icon at bounding box center [1006, 298] width 8 height 9
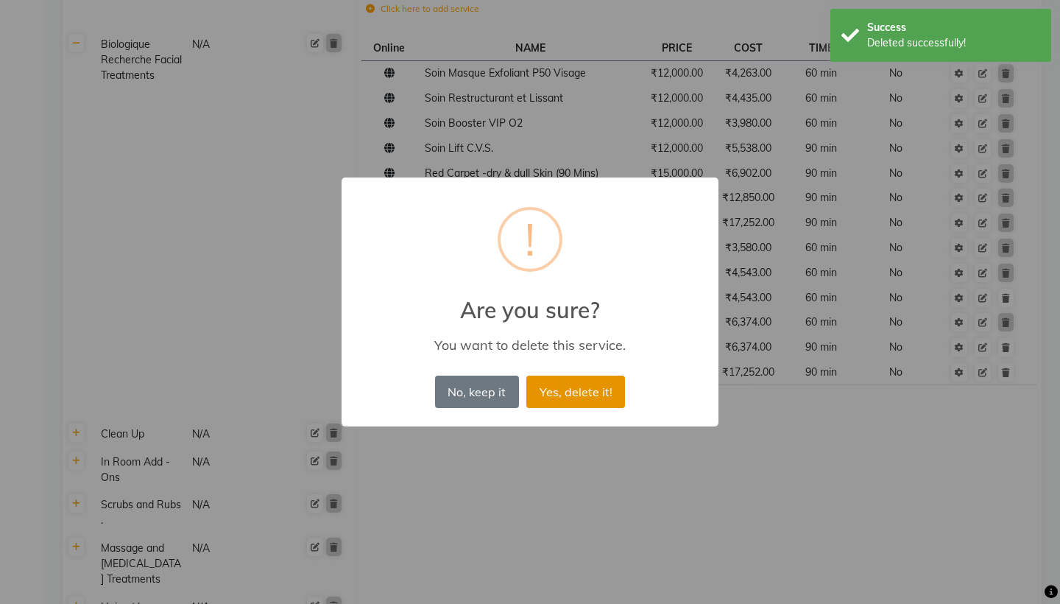
click at [586, 392] on button "Yes, delete it!" at bounding box center [575, 392] width 99 height 32
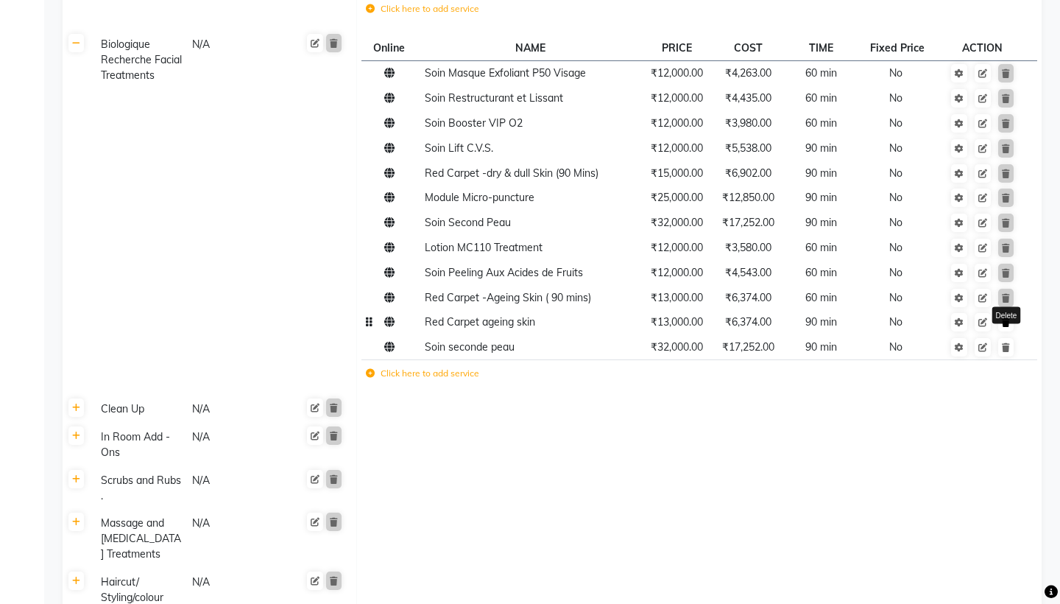
click at [1008, 323] on icon at bounding box center [1006, 322] width 8 height 9
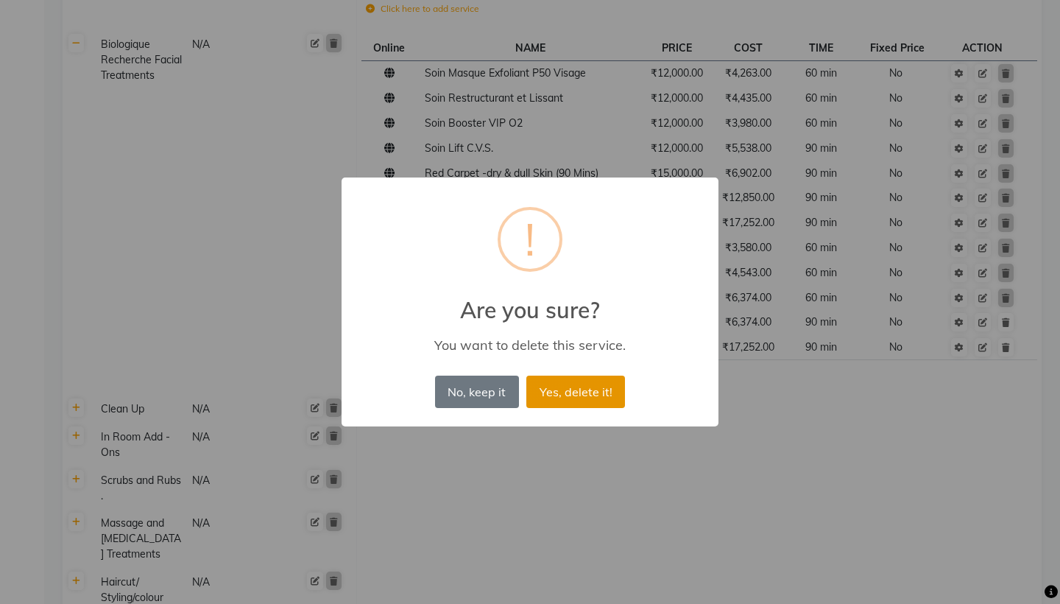
click at [596, 386] on button "Yes, delete it!" at bounding box center [575, 392] width 99 height 32
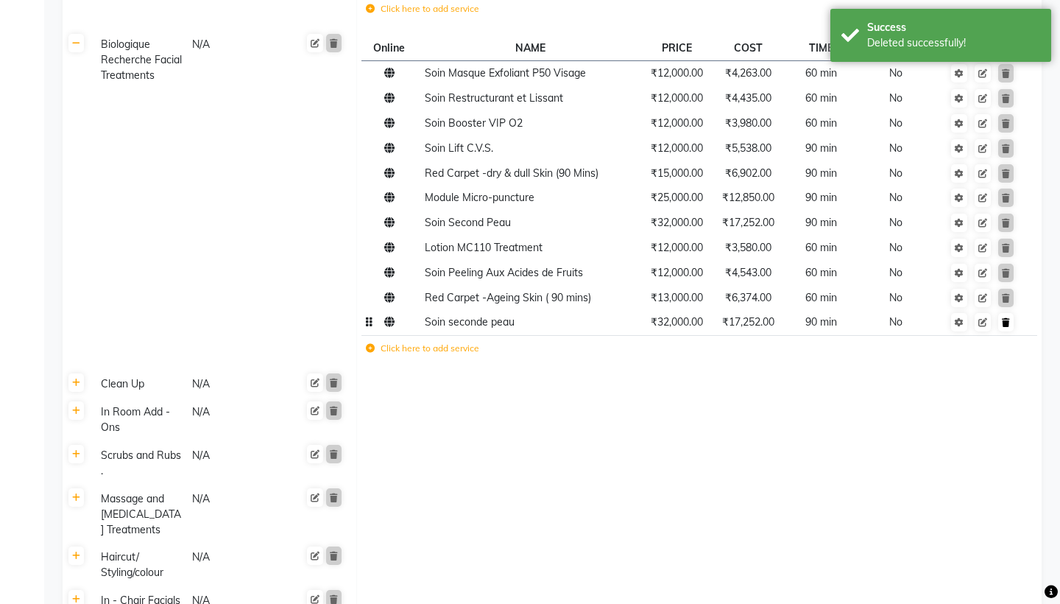
click at [1009, 322] on icon at bounding box center [1006, 322] width 8 height 9
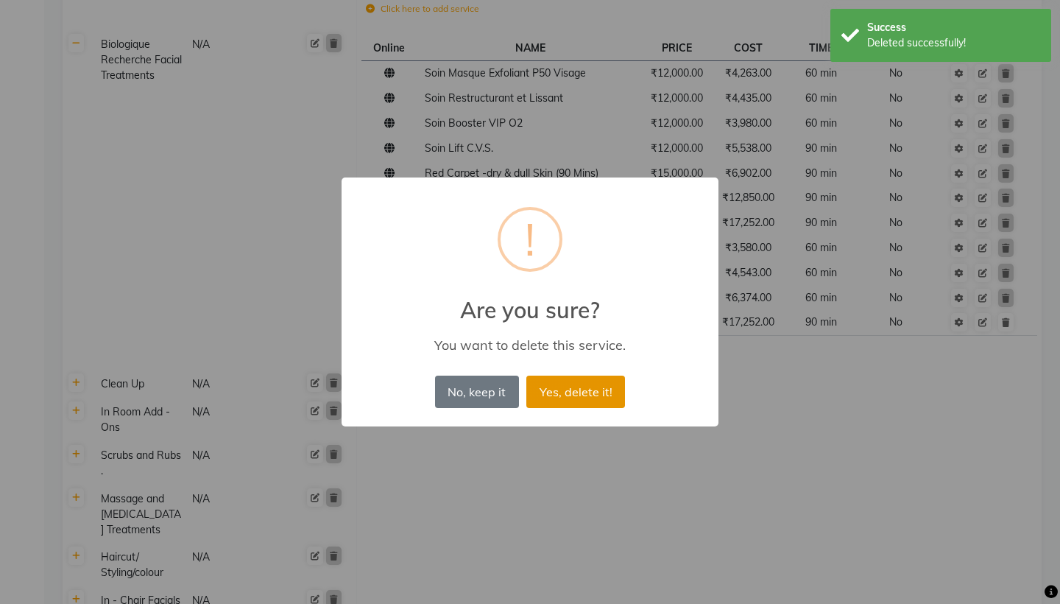
click at [568, 383] on button "Yes, delete it!" at bounding box center [575, 392] width 99 height 32
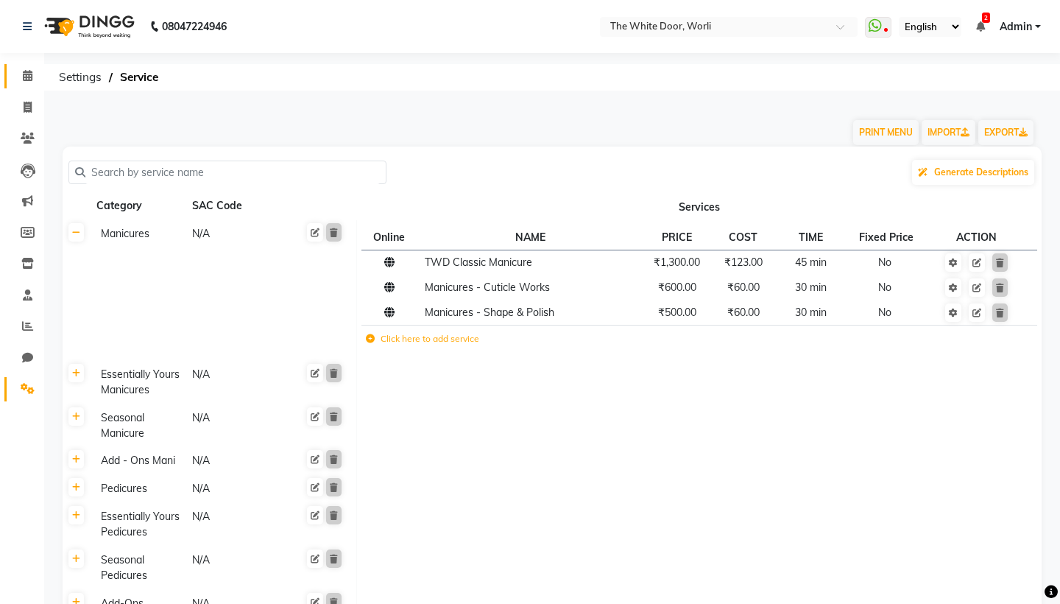
scroll to position [0, 0]
click at [31, 76] on icon at bounding box center [28, 75] width 10 height 11
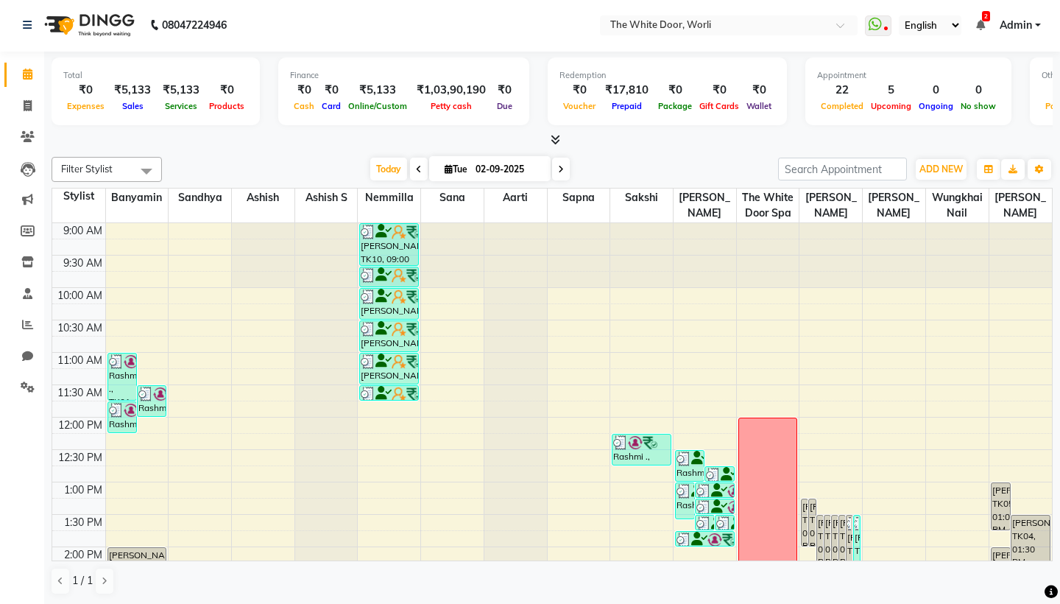
scroll to position [1, 0]
click at [837, 24] on span at bounding box center [846, 30] width 18 height 15
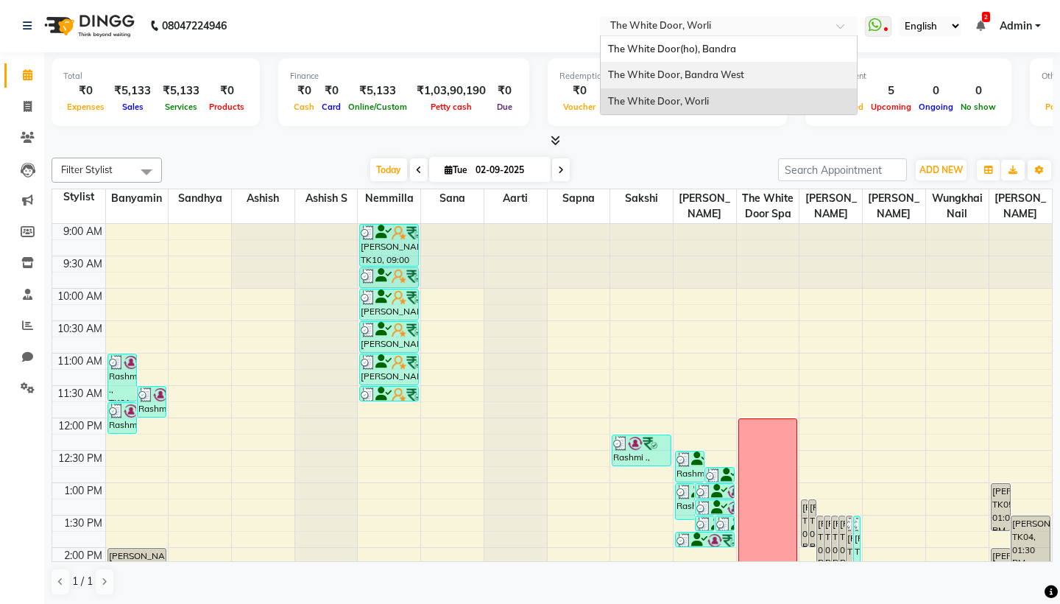
click at [601, 73] on div "The White Door, Bandra West" at bounding box center [729, 75] width 256 height 27
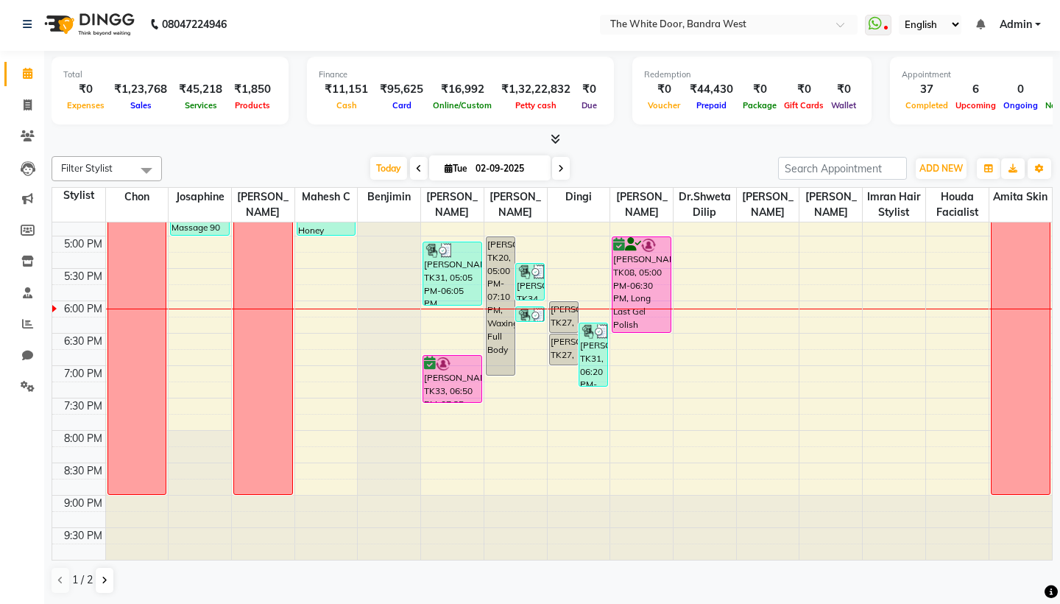
scroll to position [1, 0]
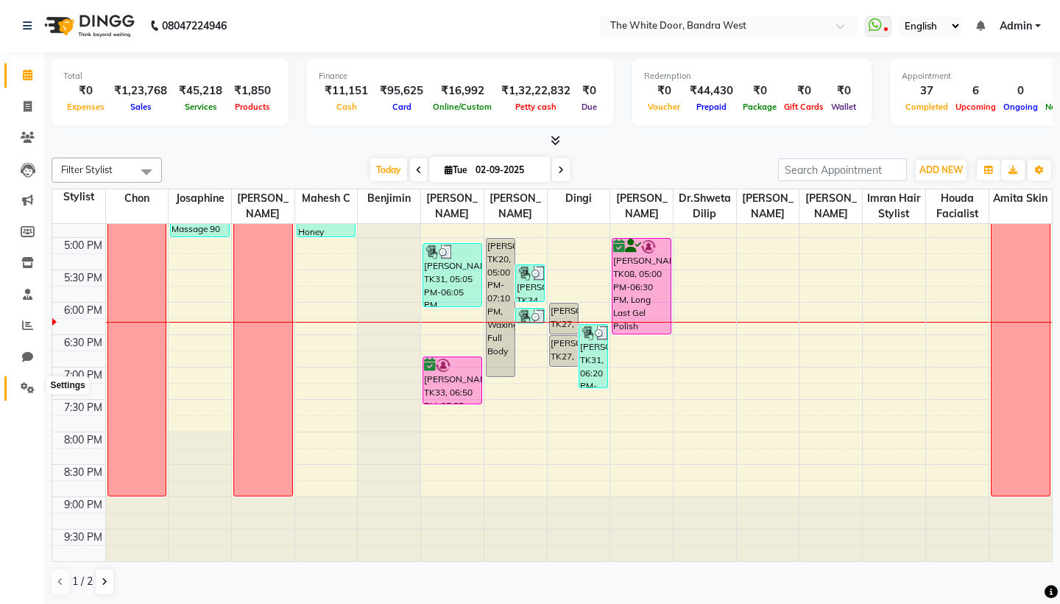
click at [32, 384] on icon at bounding box center [28, 387] width 14 height 11
